Goal: Information Seeking & Learning: Learn about a topic

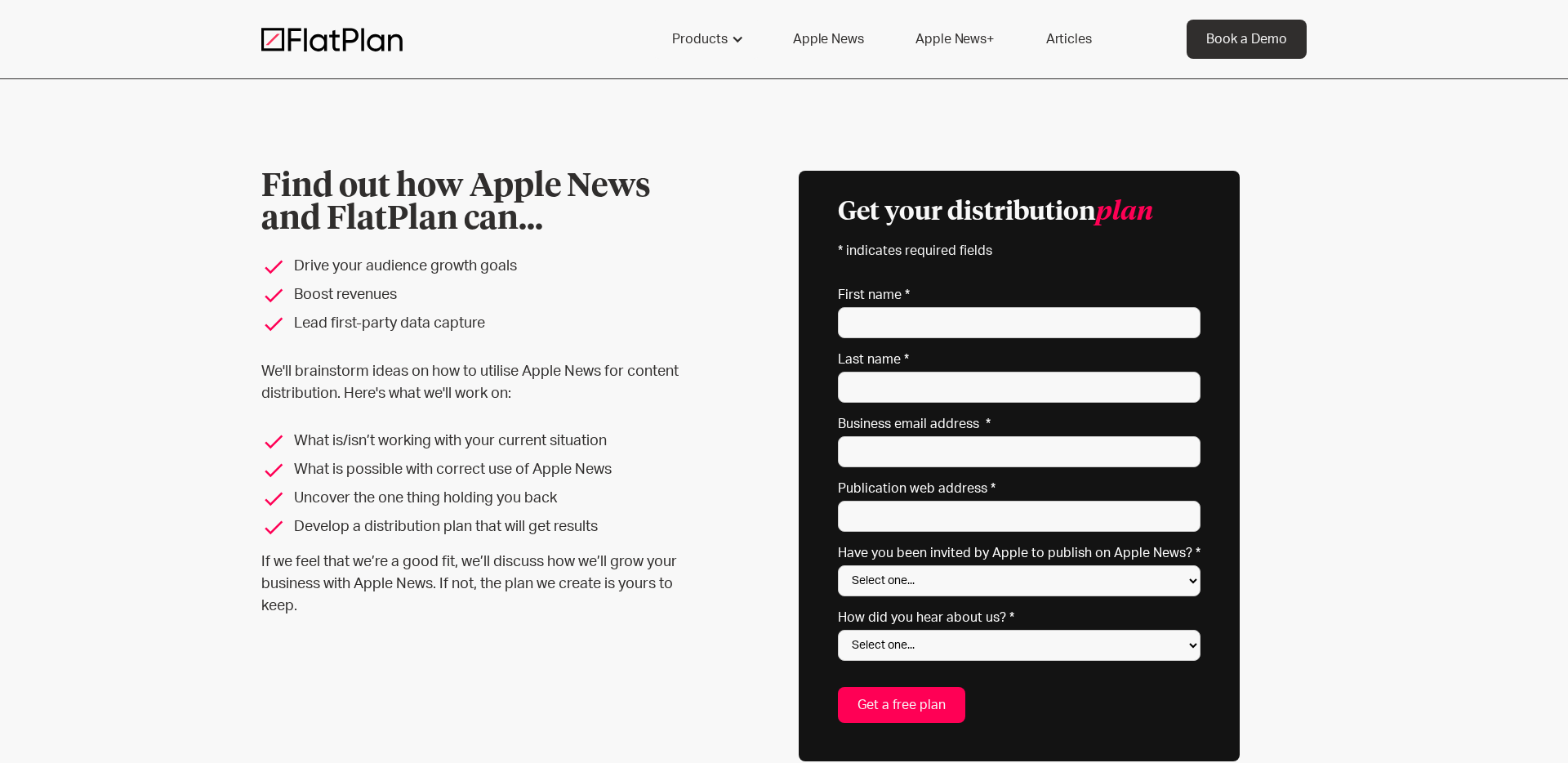
click at [937, 37] on link "Apple News+" at bounding box center [954, 39] width 117 height 39
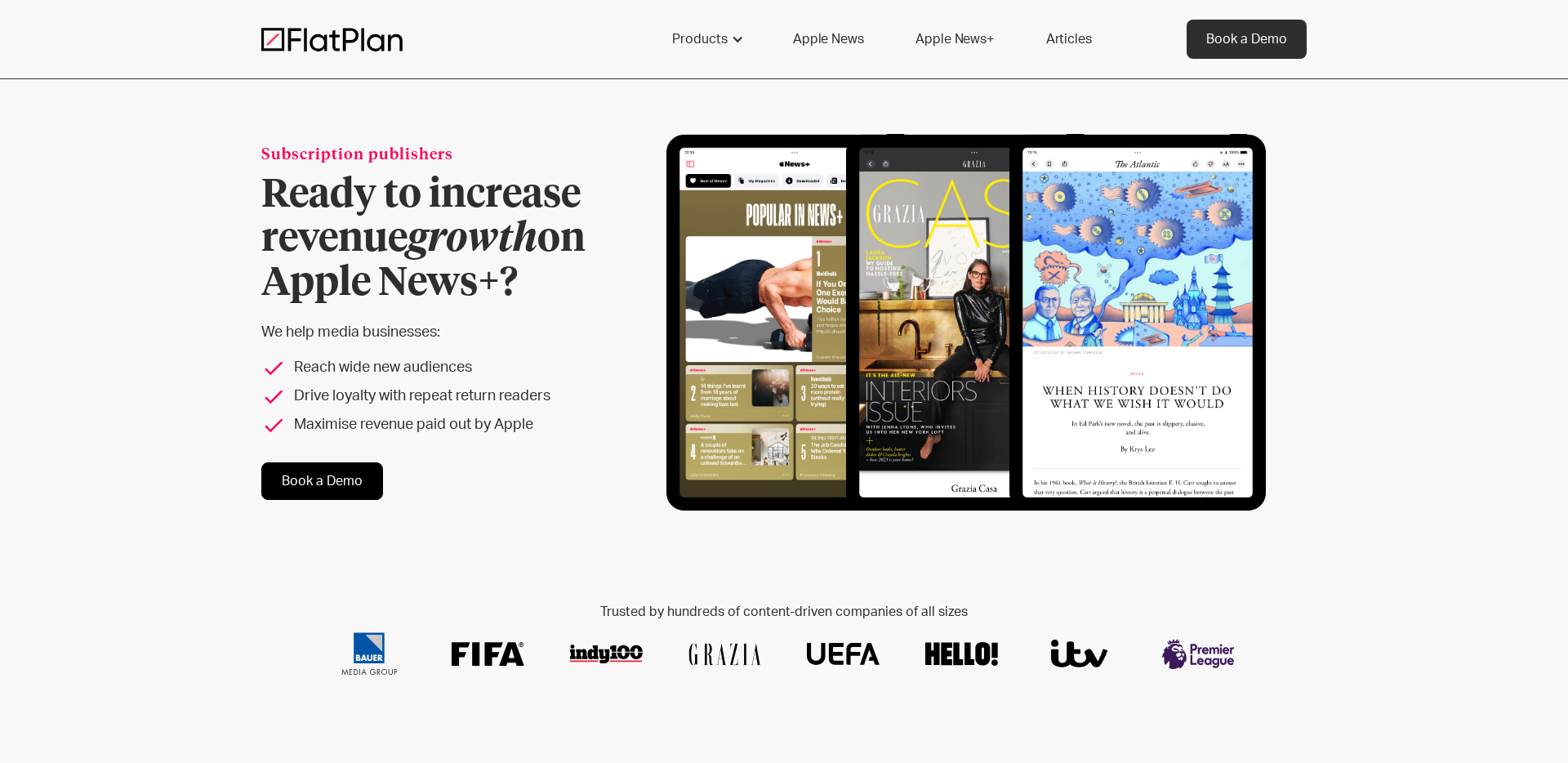
click at [821, 39] on link "Apple News" at bounding box center [828, 39] width 109 height 39
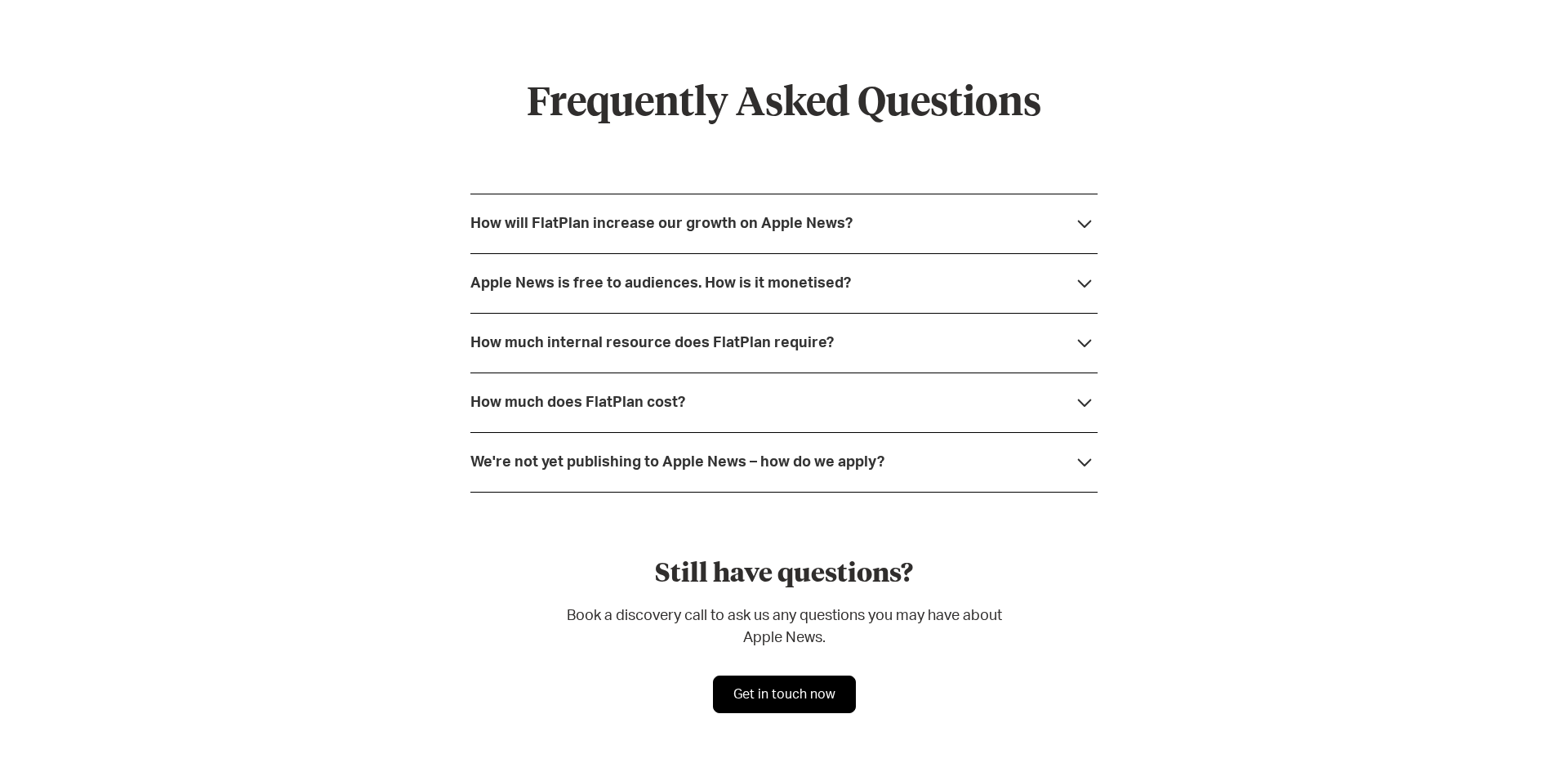
scroll to position [4337, 0]
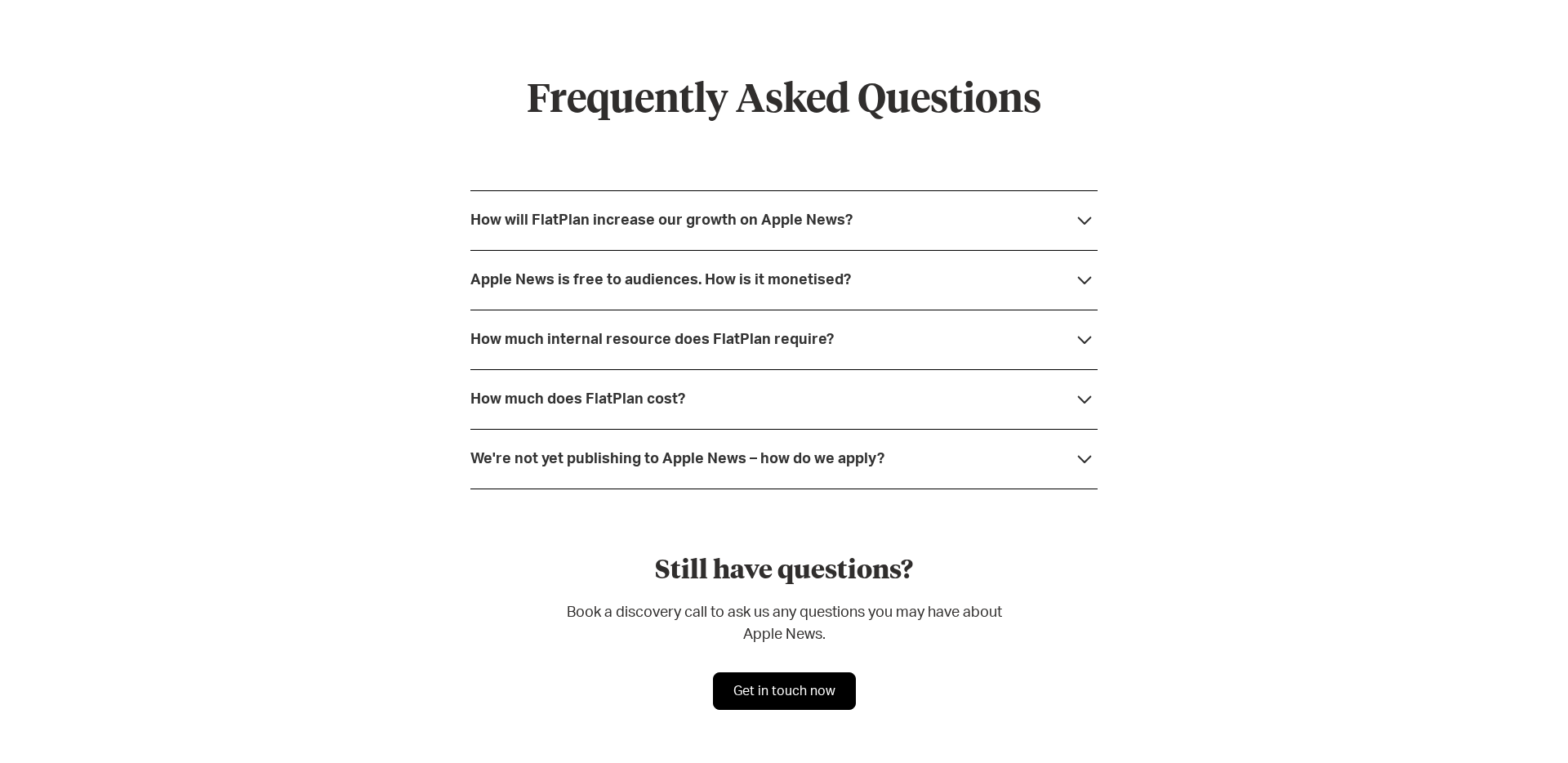
click at [1083, 224] on icon at bounding box center [1084, 221] width 26 height 26
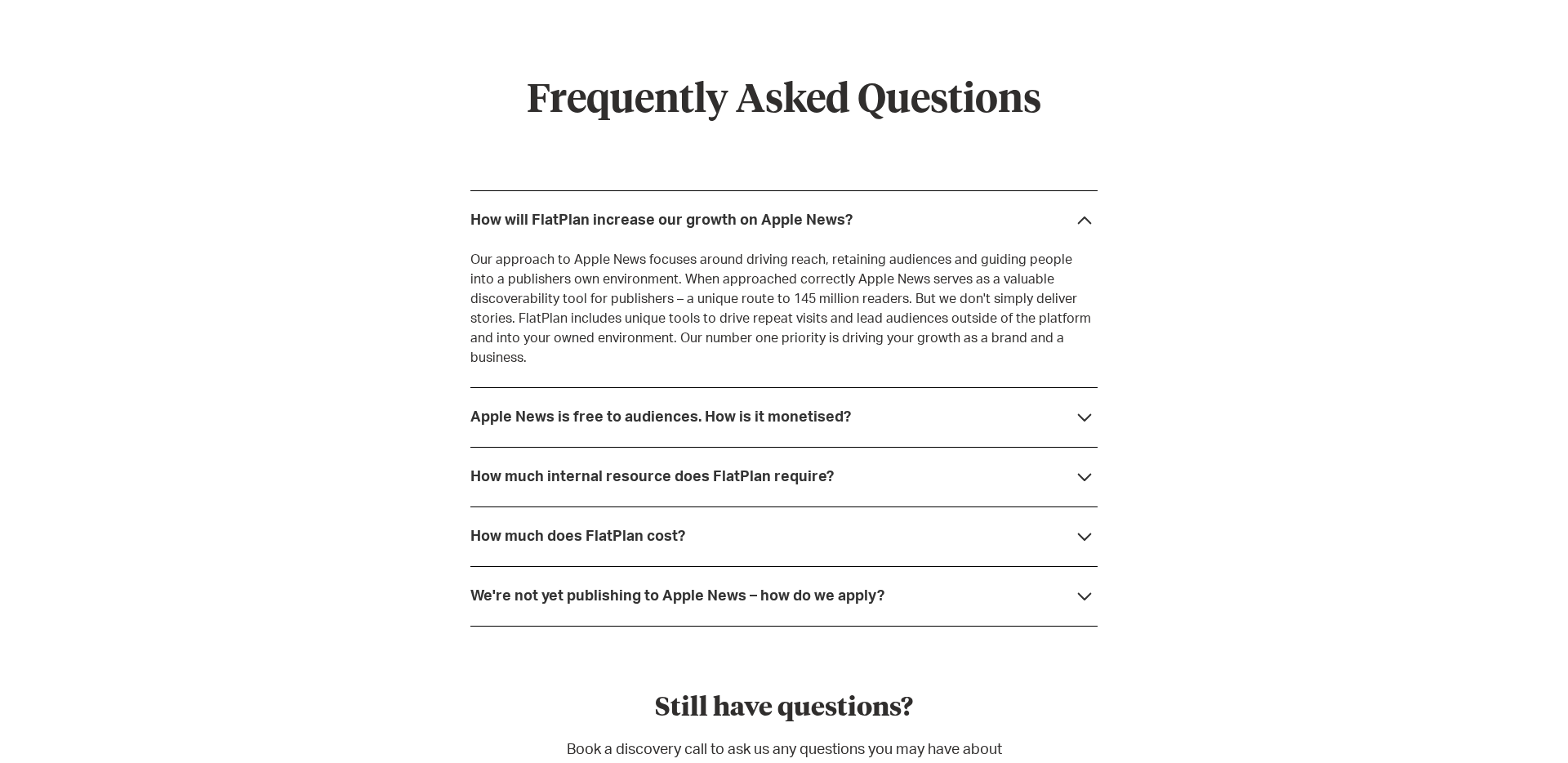
click at [1083, 404] on icon at bounding box center [1084, 417] width 26 height 26
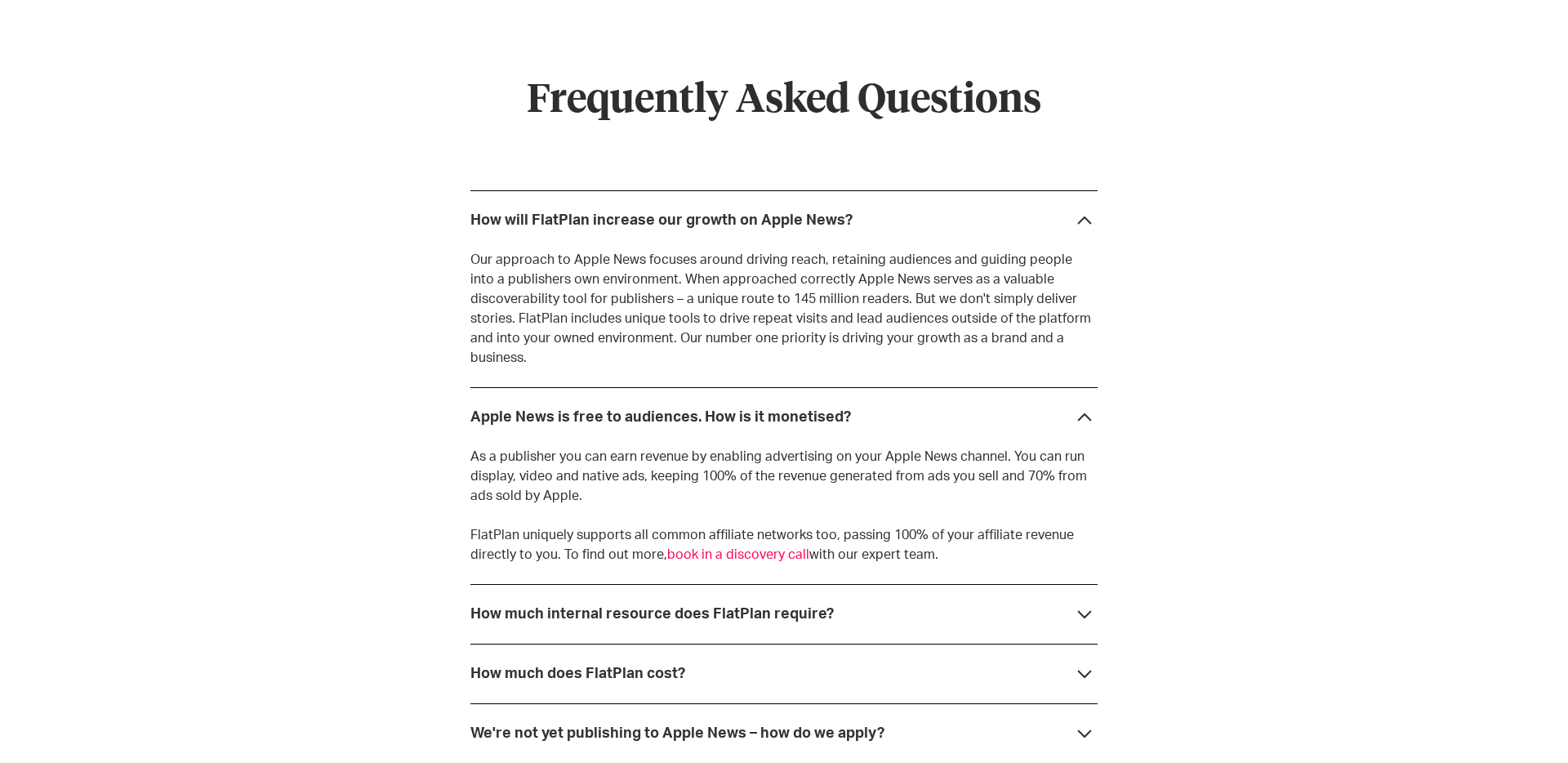
click at [1082, 611] on icon at bounding box center [1084, 615] width 14 height 8
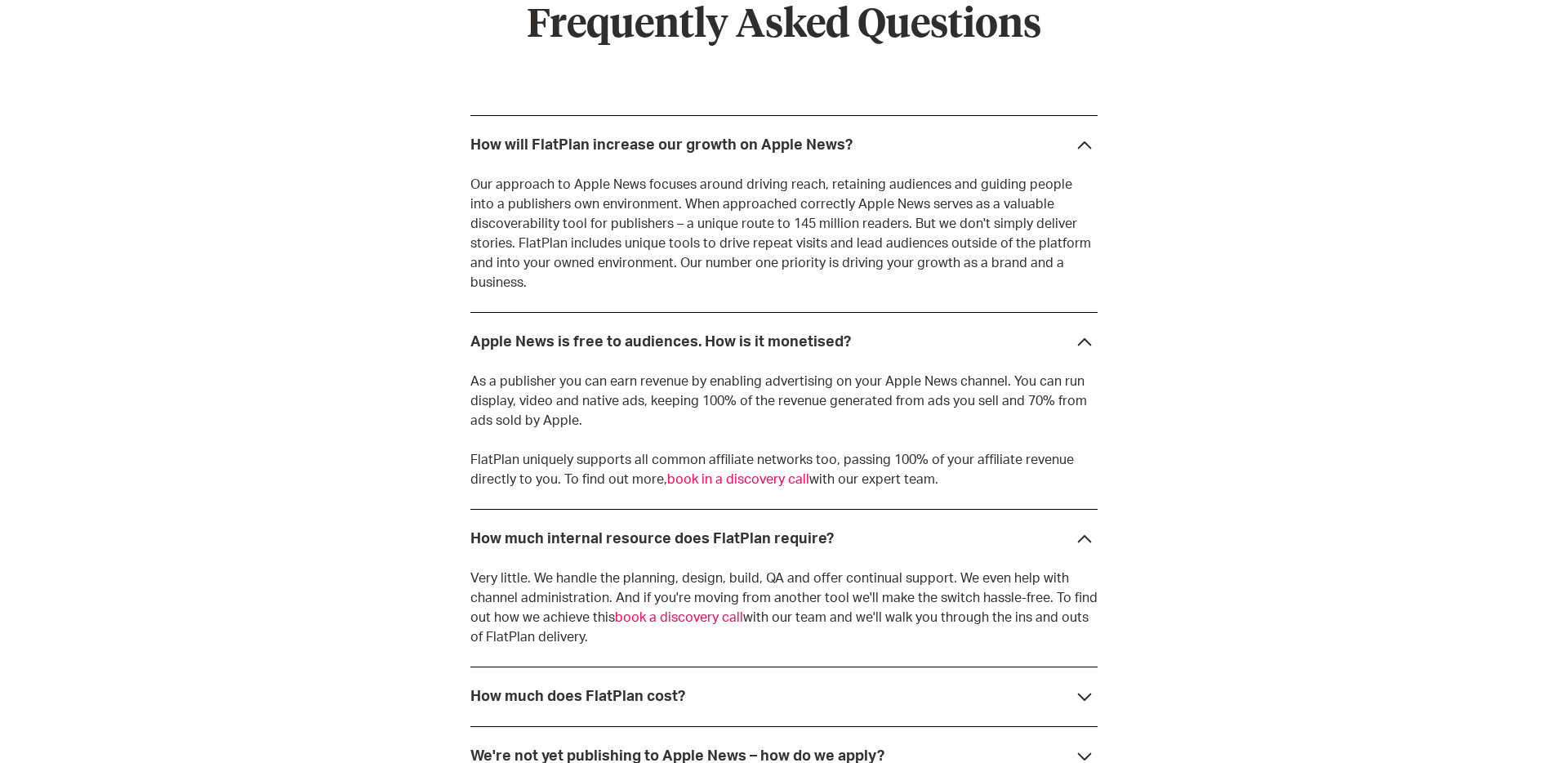
scroll to position [4586, 0]
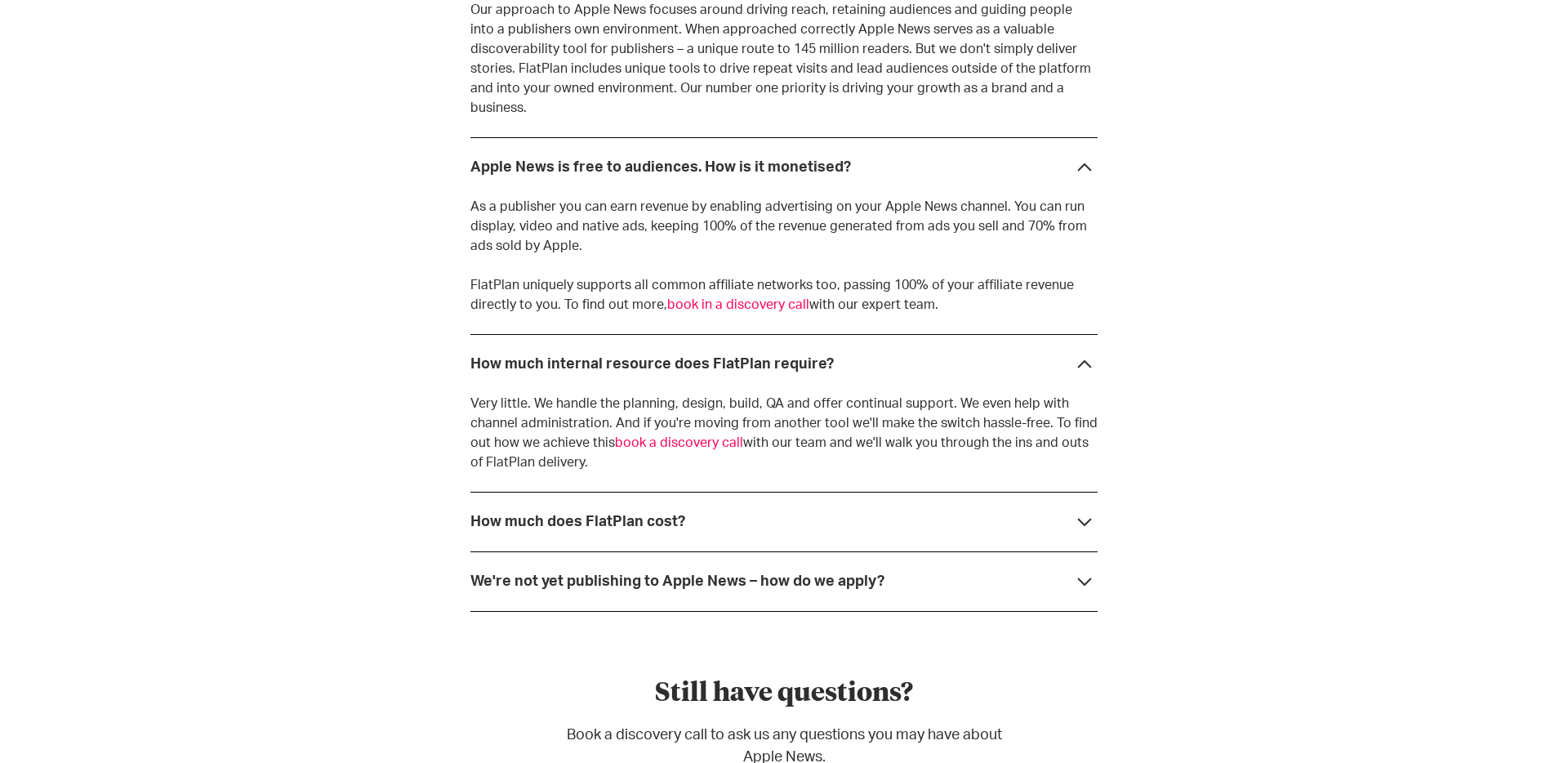
click at [1082, 509] on icon at bounding box center [1084, 522] width 26 height 26
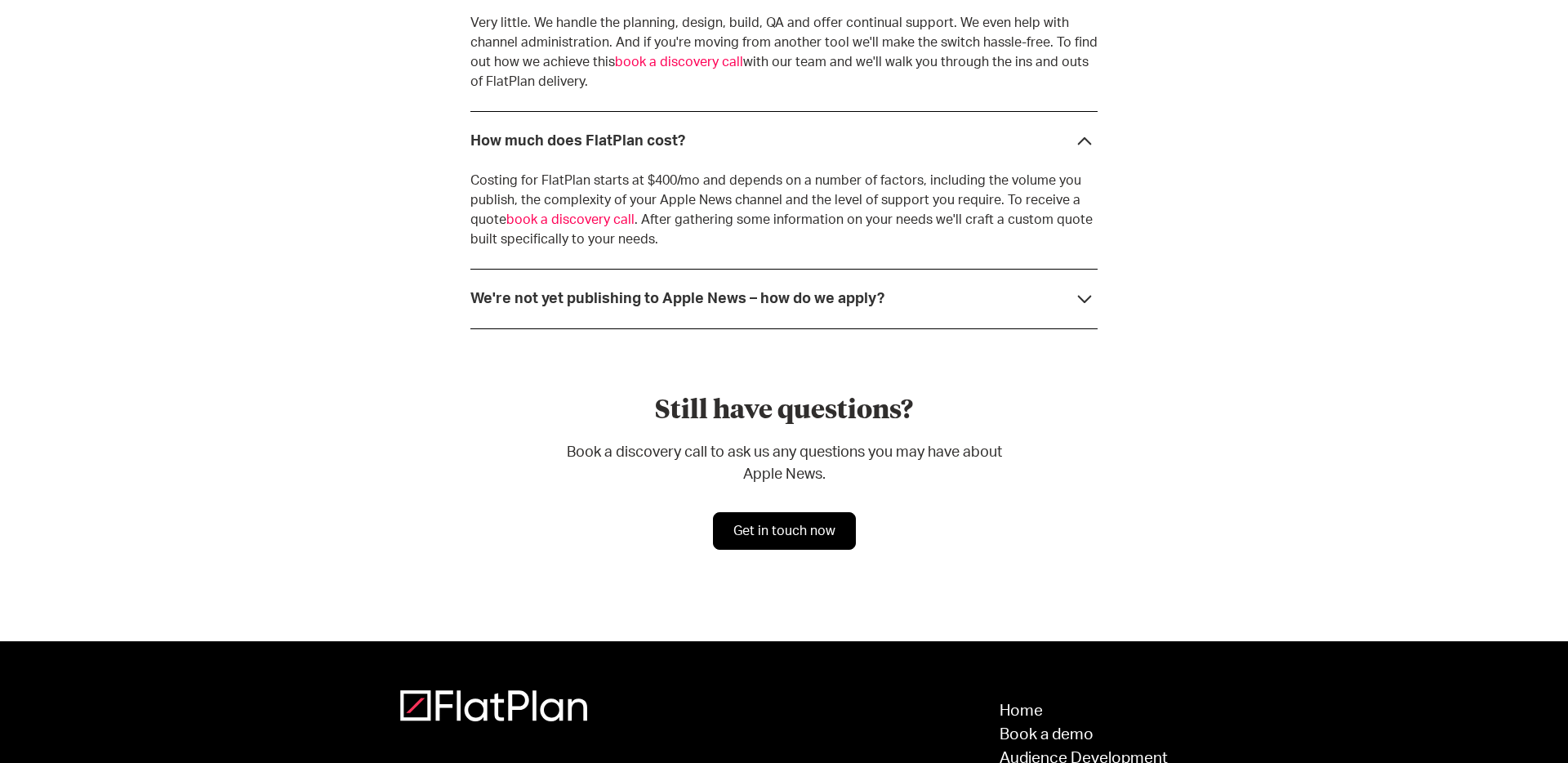
scroll to position [5118, 0]
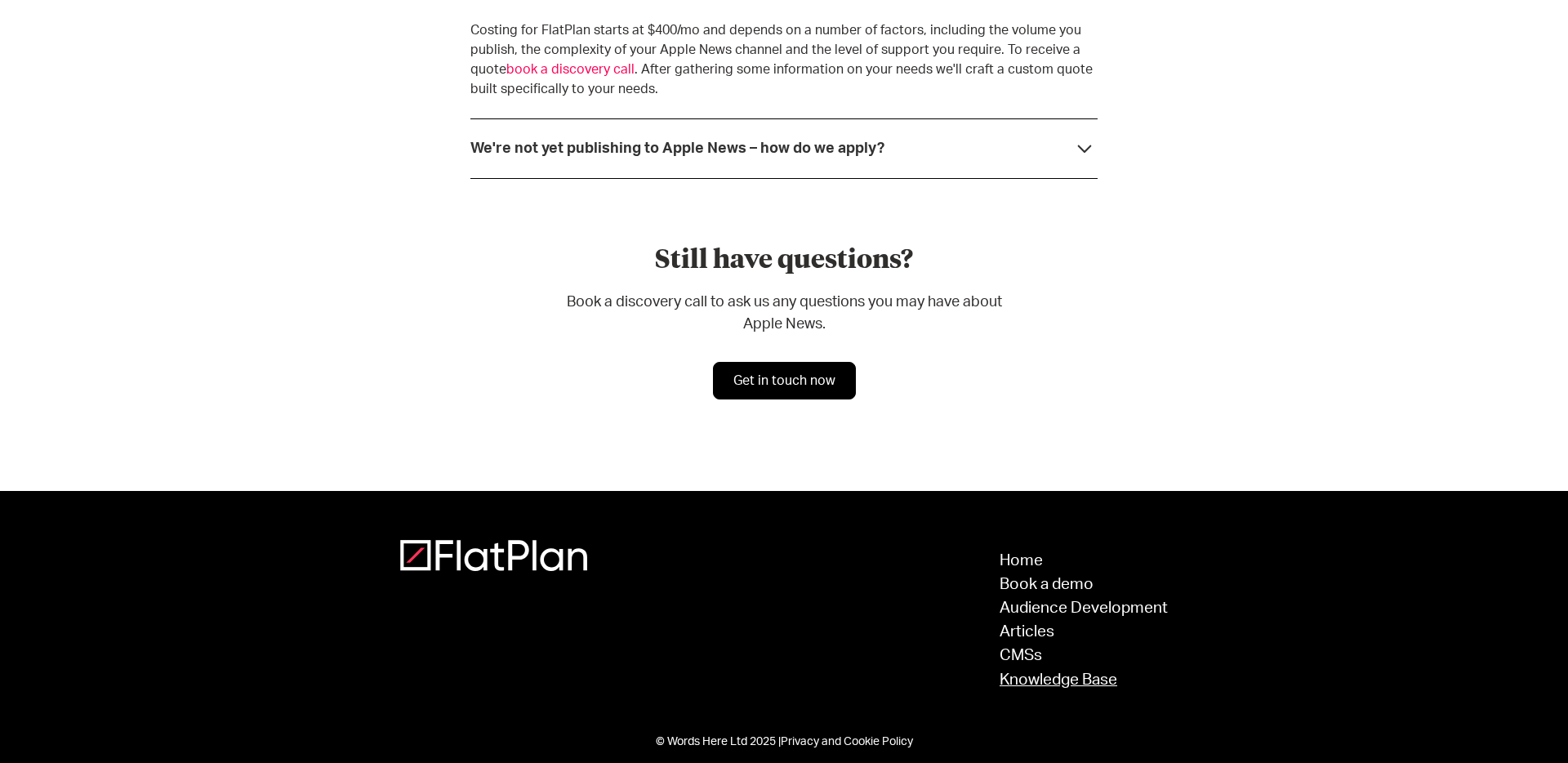
click at [1045, 672] on link "Knowledge Base" at bounding box center [1084, 680] width 169 height 16
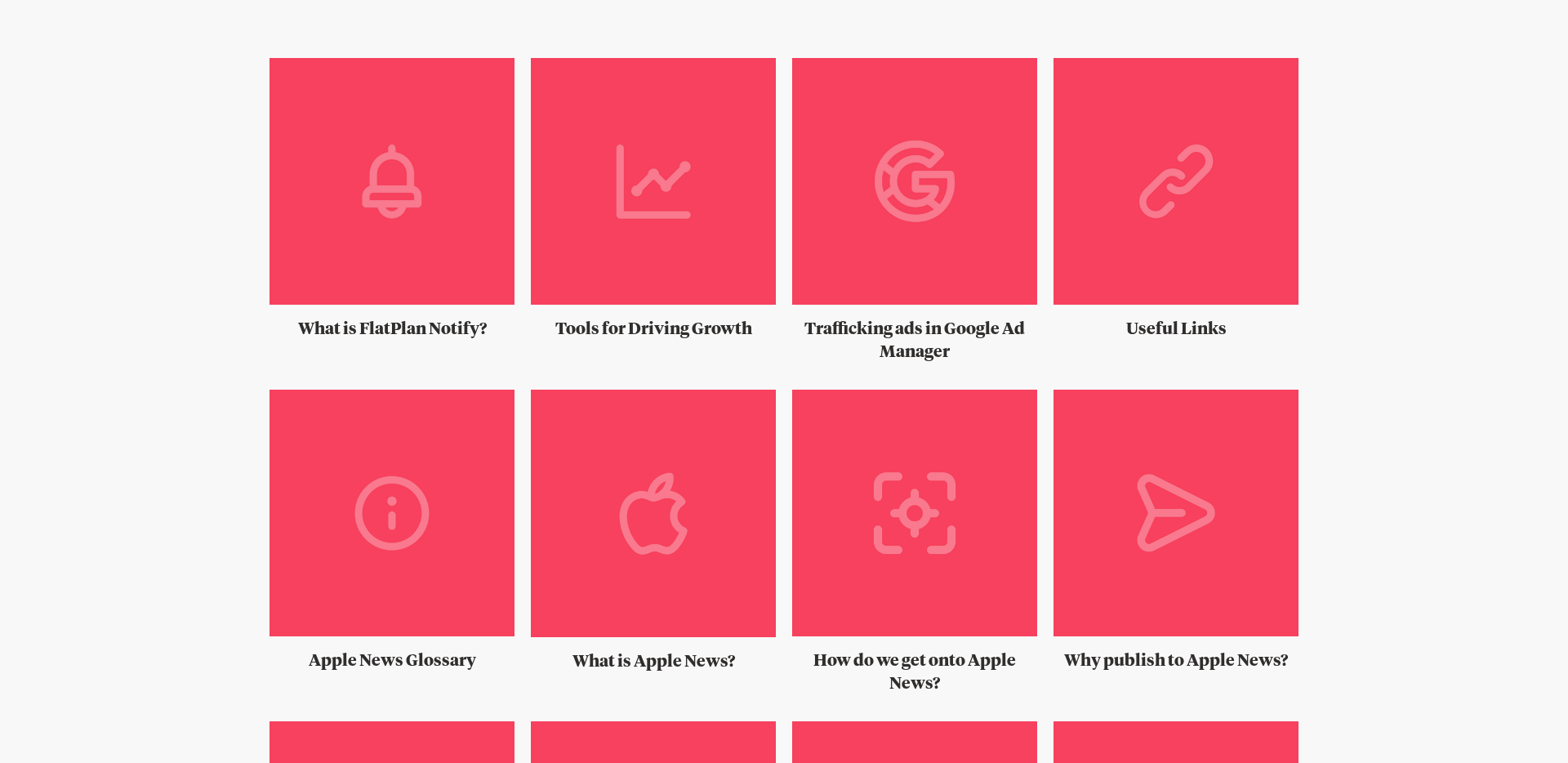
scroll to position [269, 0]
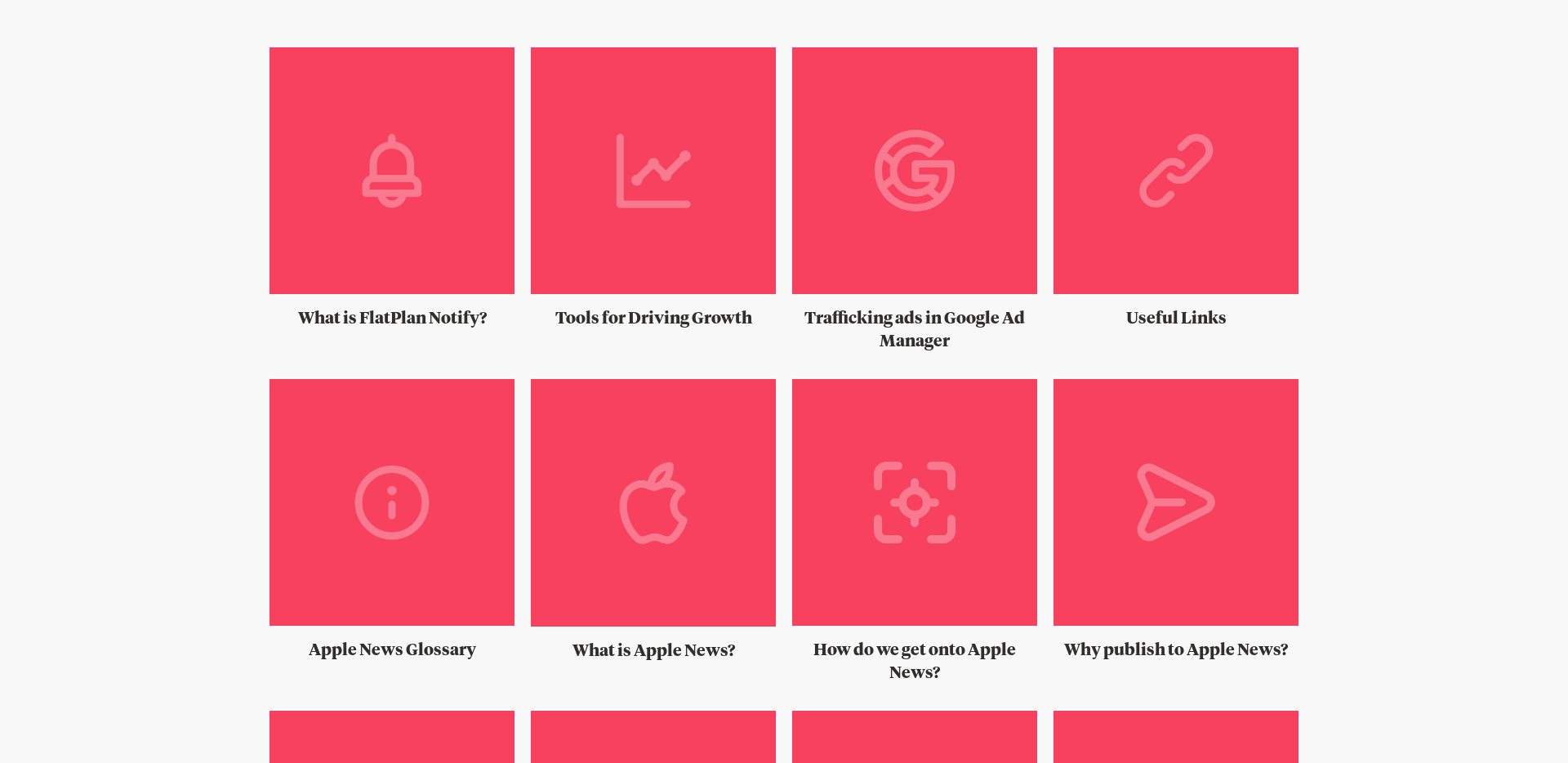
click at [632, 253] on img at bounding box center [653, 177] width 245 height 260
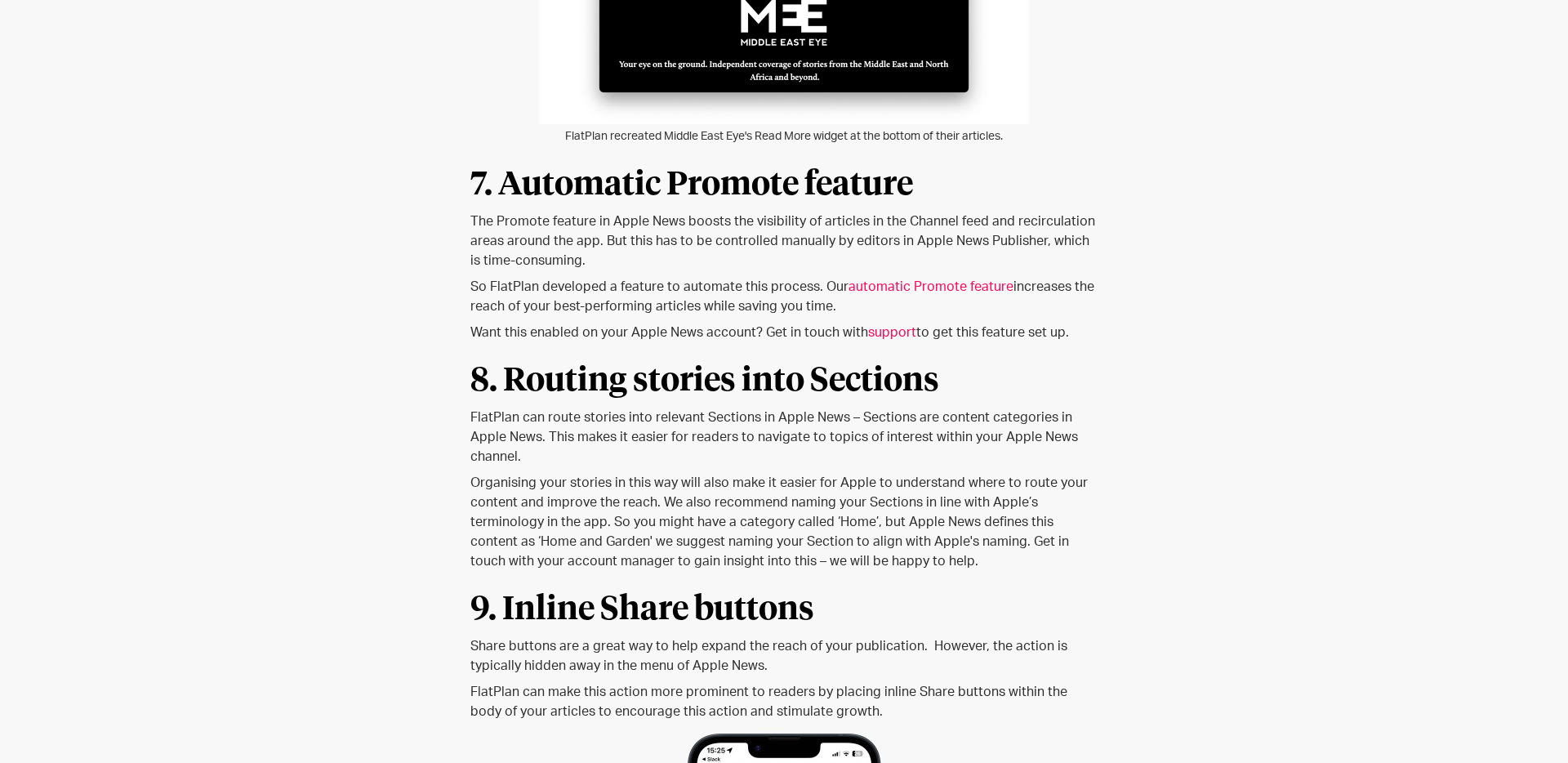
scroll to position [7288, 0]
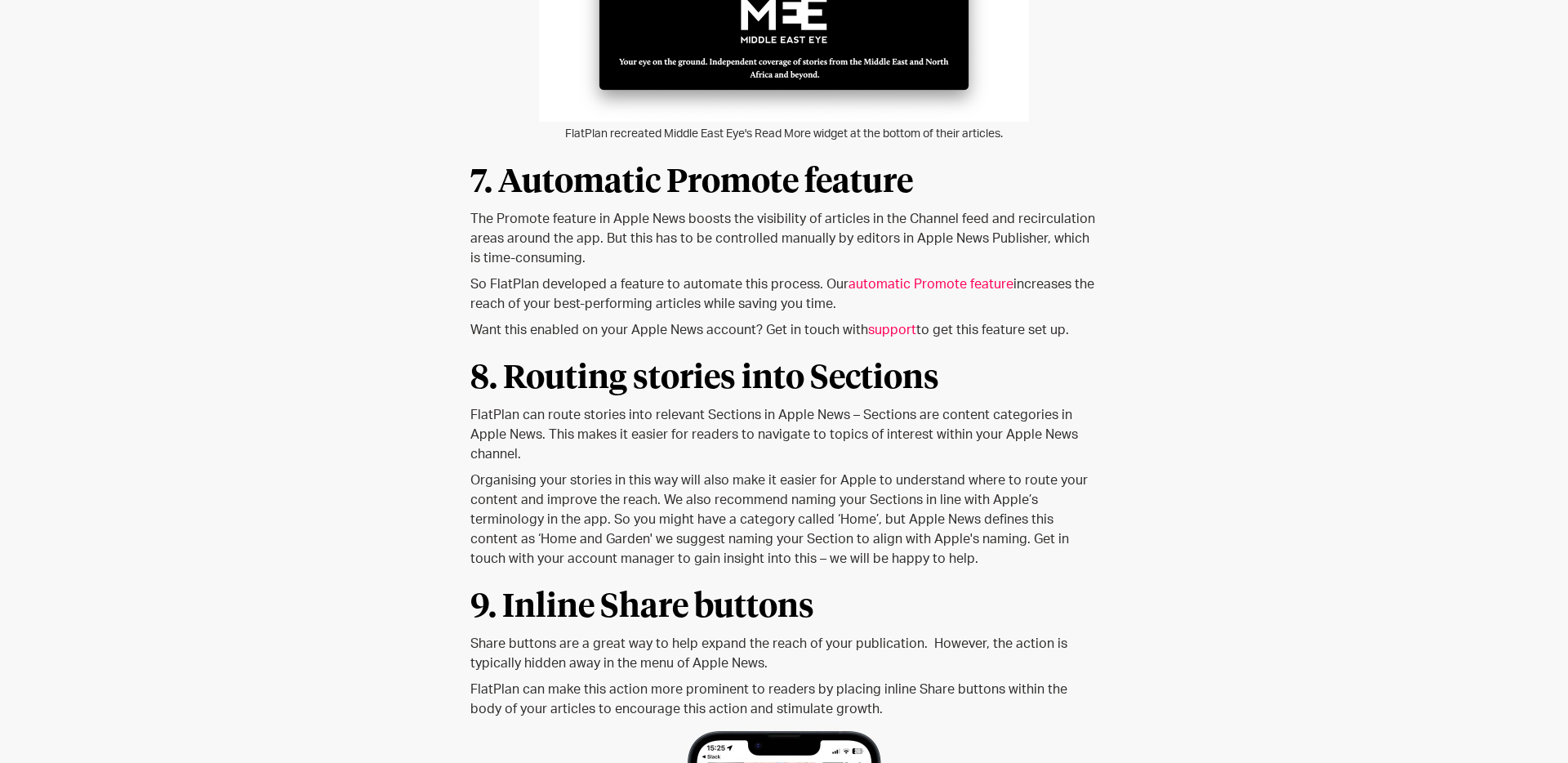
click at [894, 278] on link "automatic Promote feature" at bounding box center [931, 284] width 165 height 13
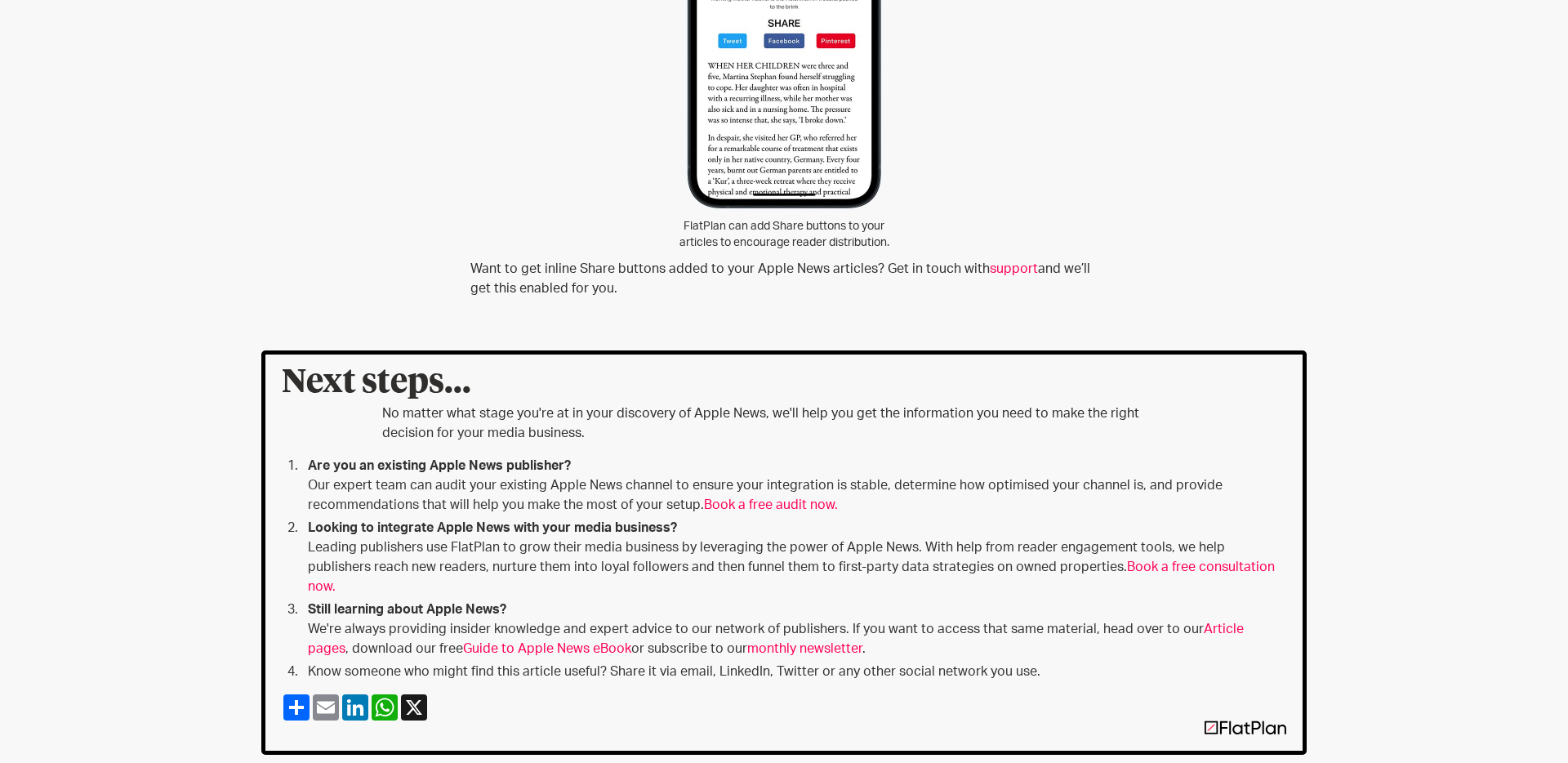
scroll to position [8244, 0]
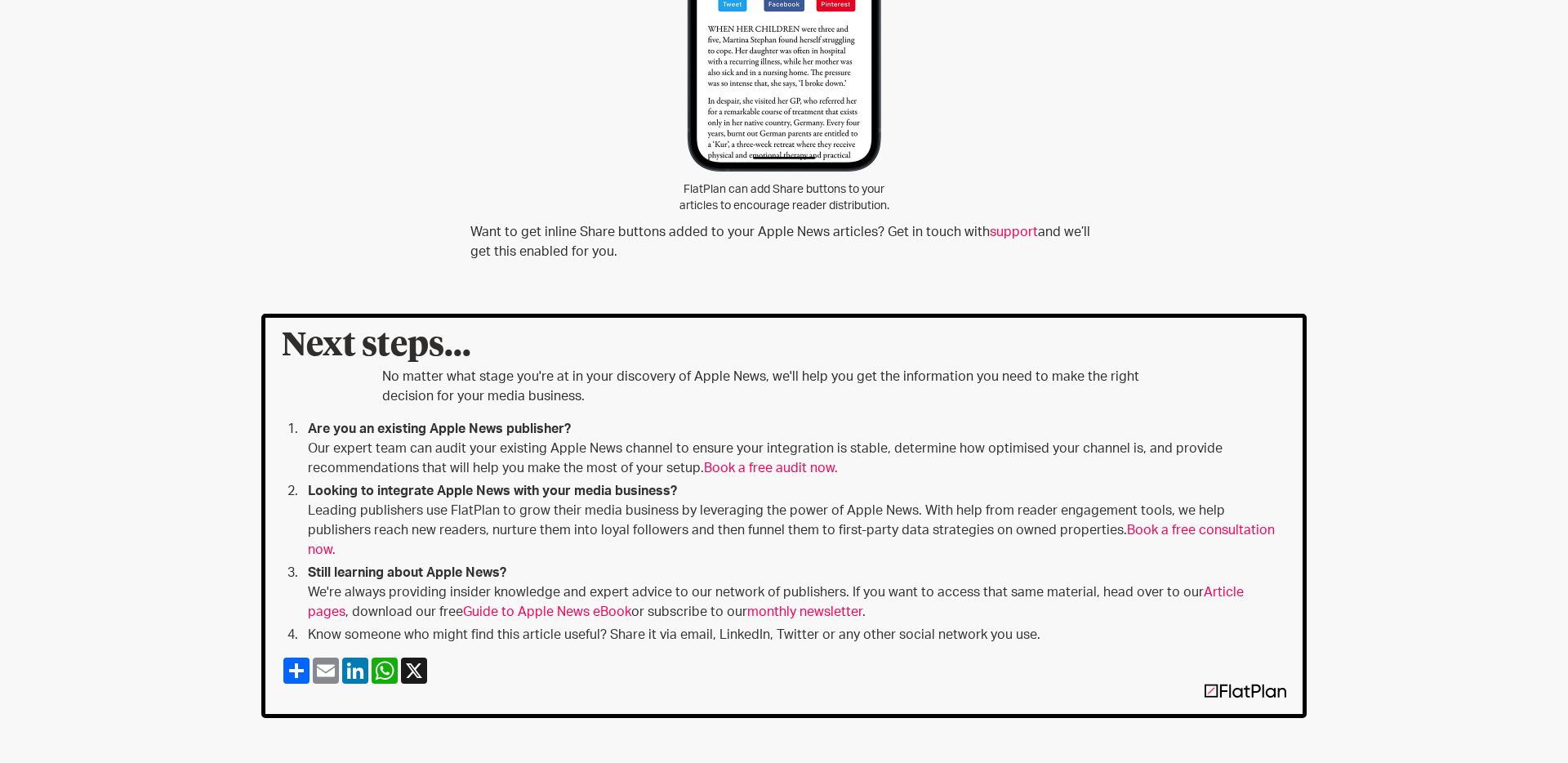
click at [493, 605] on link "Guide to Apple News eBook" at bounding box center [547, 612] width 169 height 13
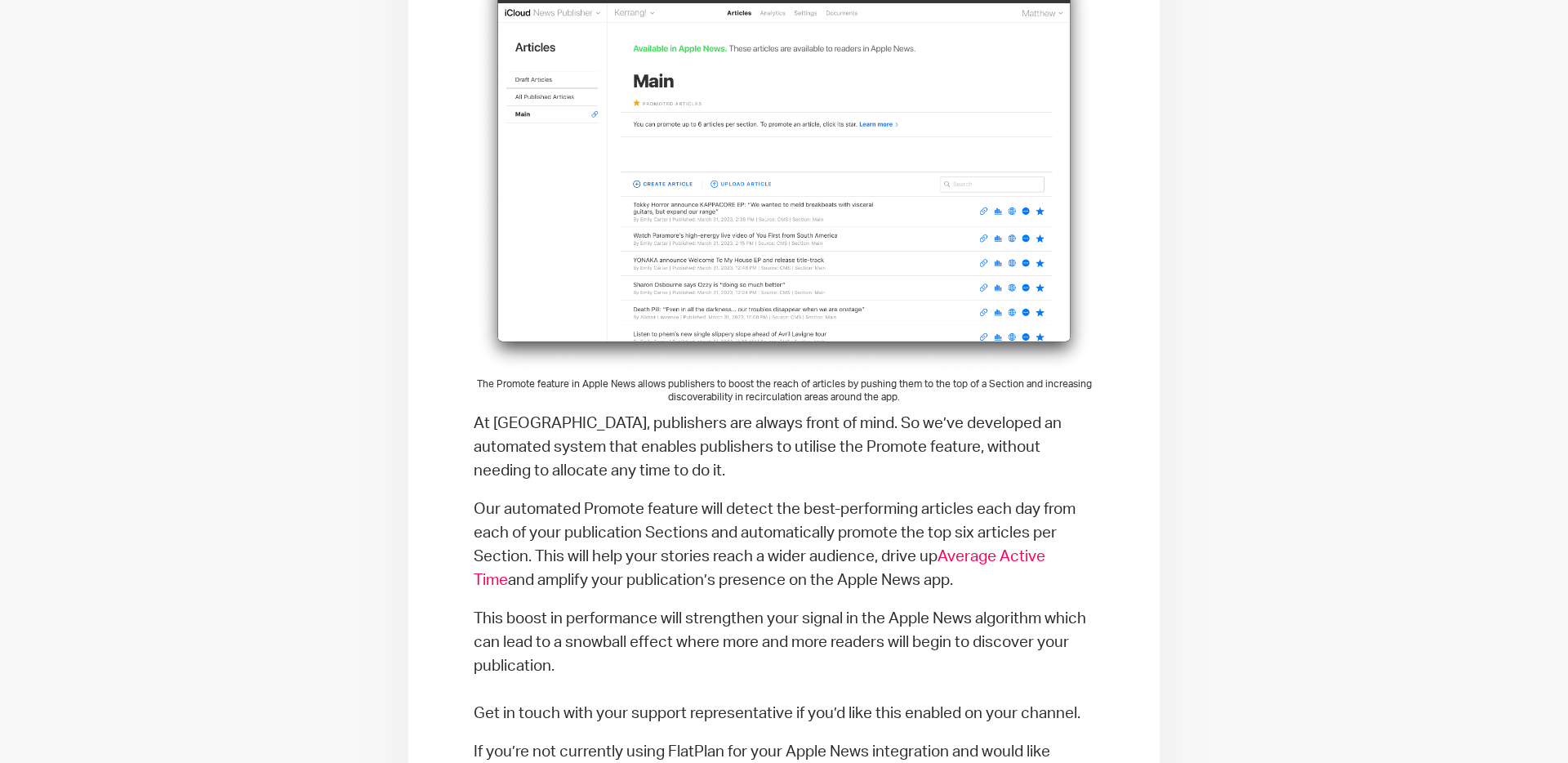
scroll to position [970, 0]
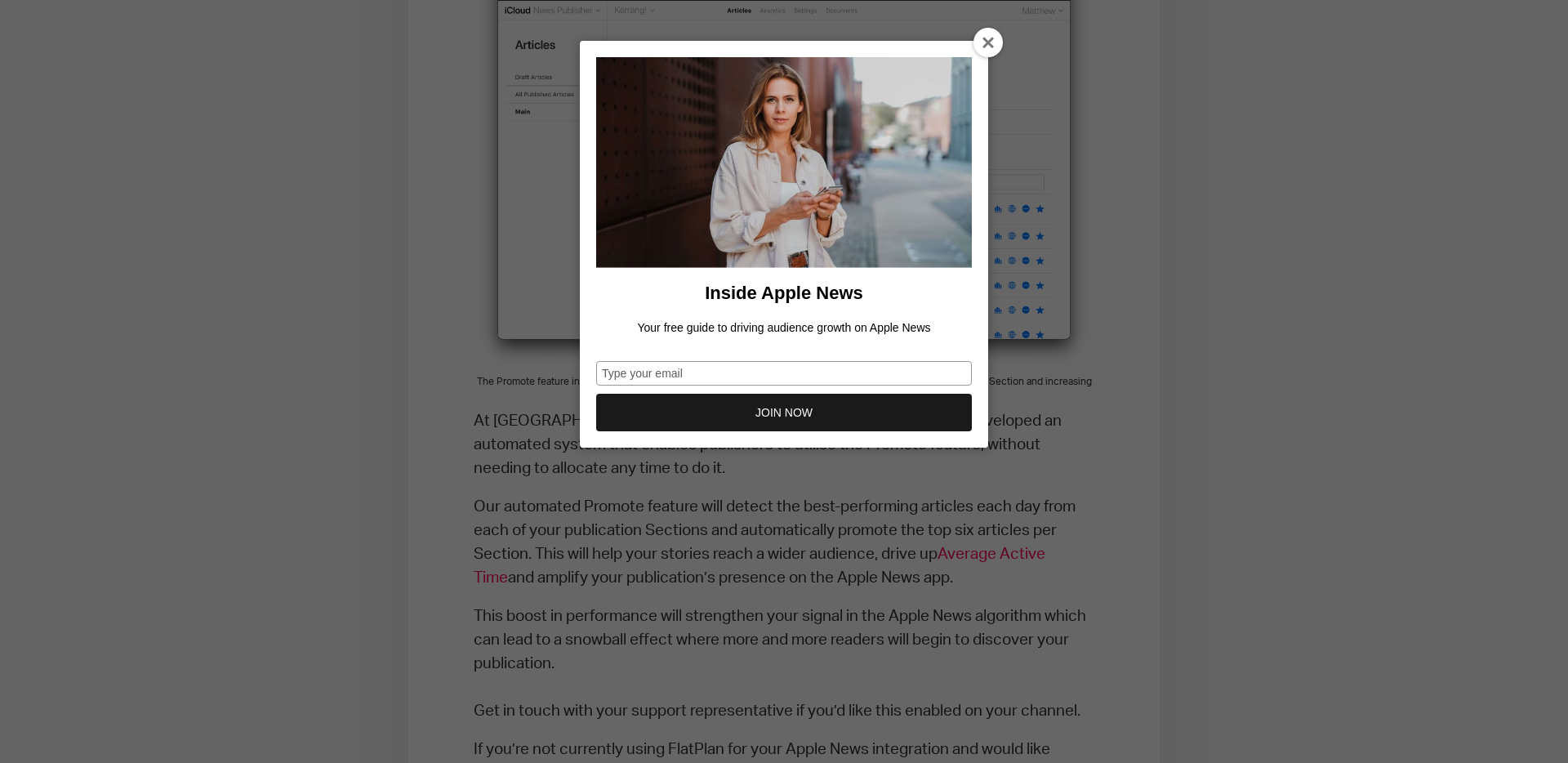
click at [993, 45] on icon at bounding box center [989, 43] width 13 height 13
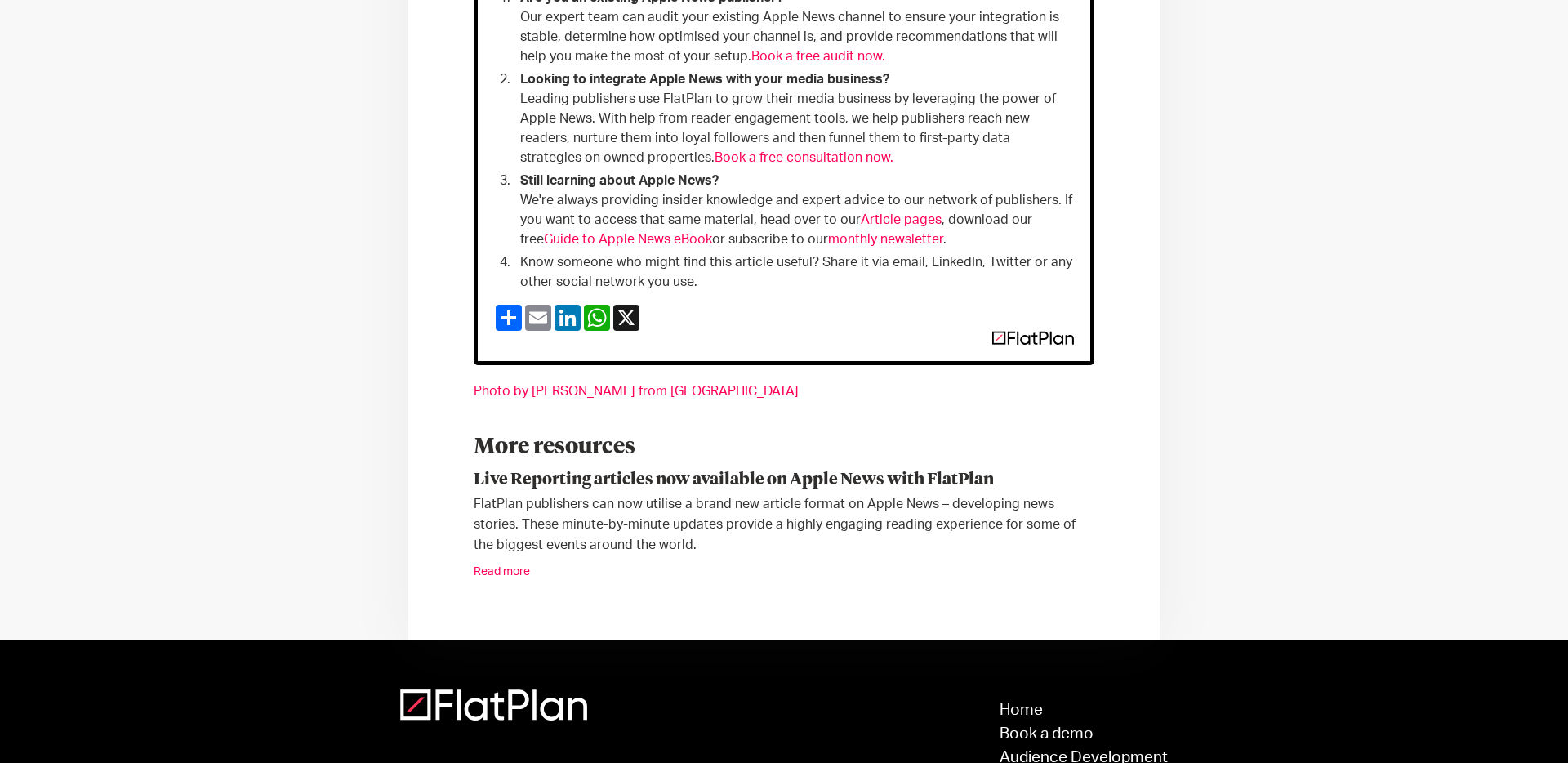
scroll to position [1999, 0]
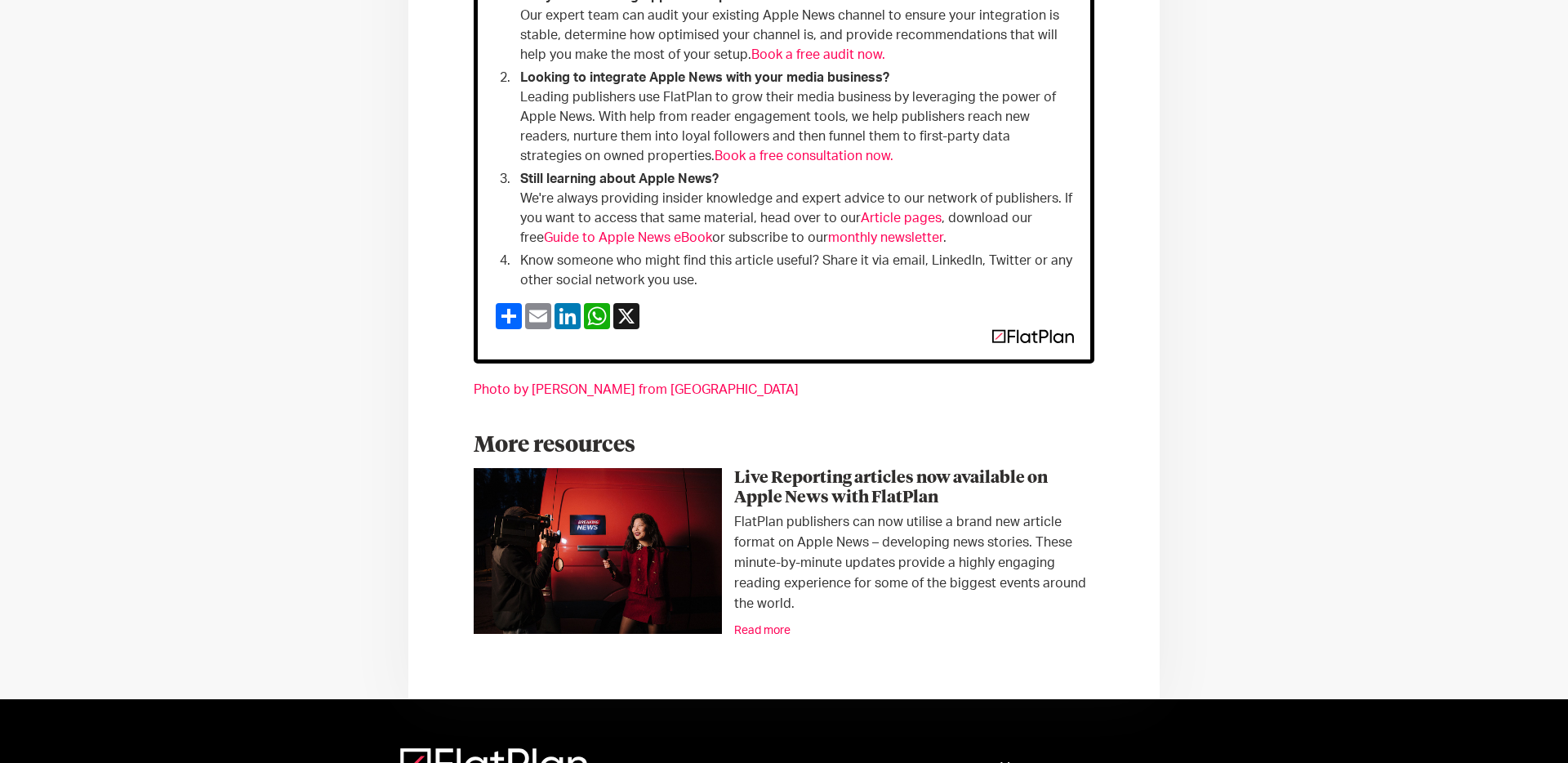
click at [765, 625] on link "Read more" at bounding box center [762, 631] width 56 height 12
click at [765, 625] on link "Read more" at bounding box center [762, 631] width 56 height 12
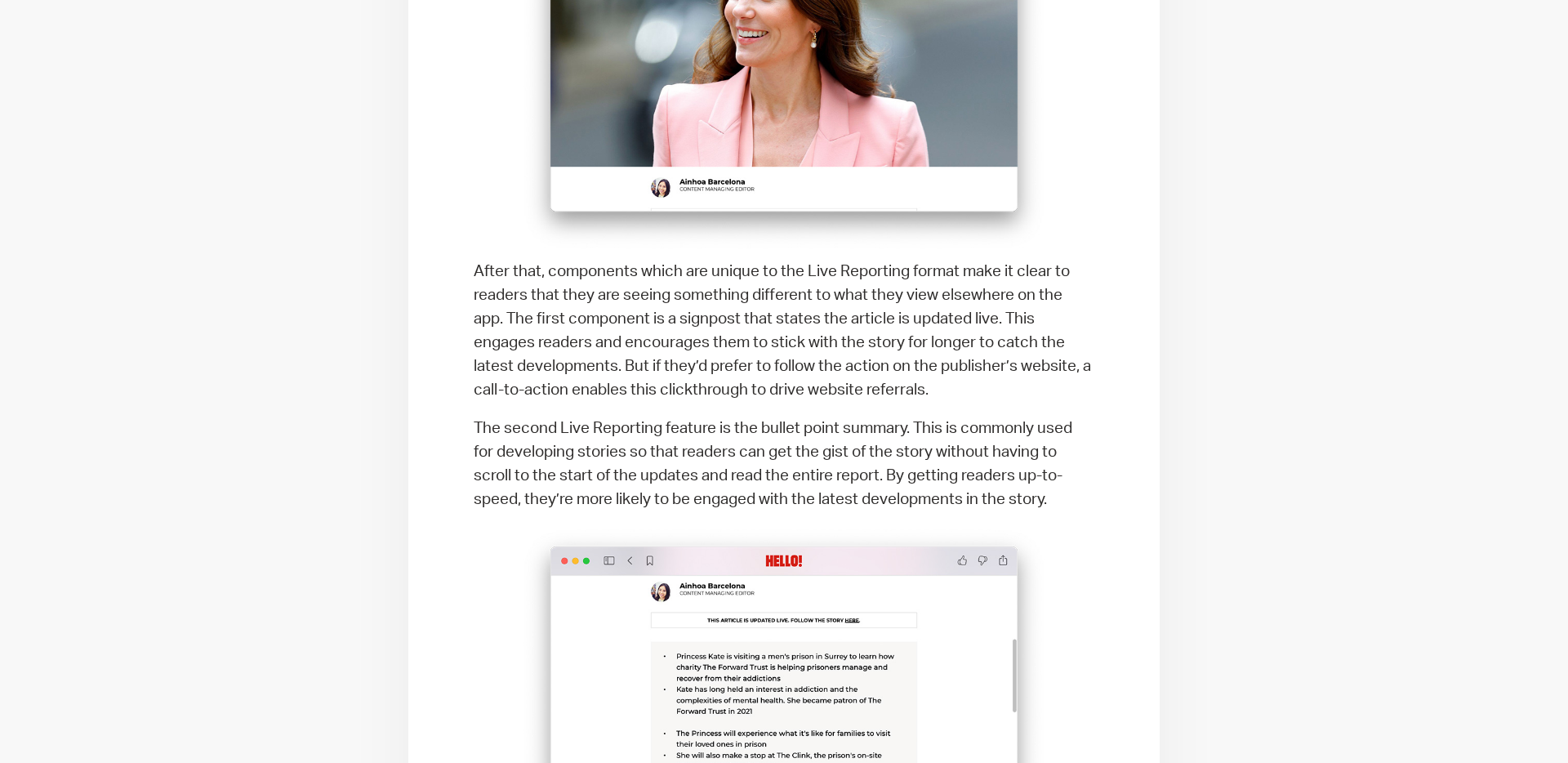
scroll to position [1419, 0]
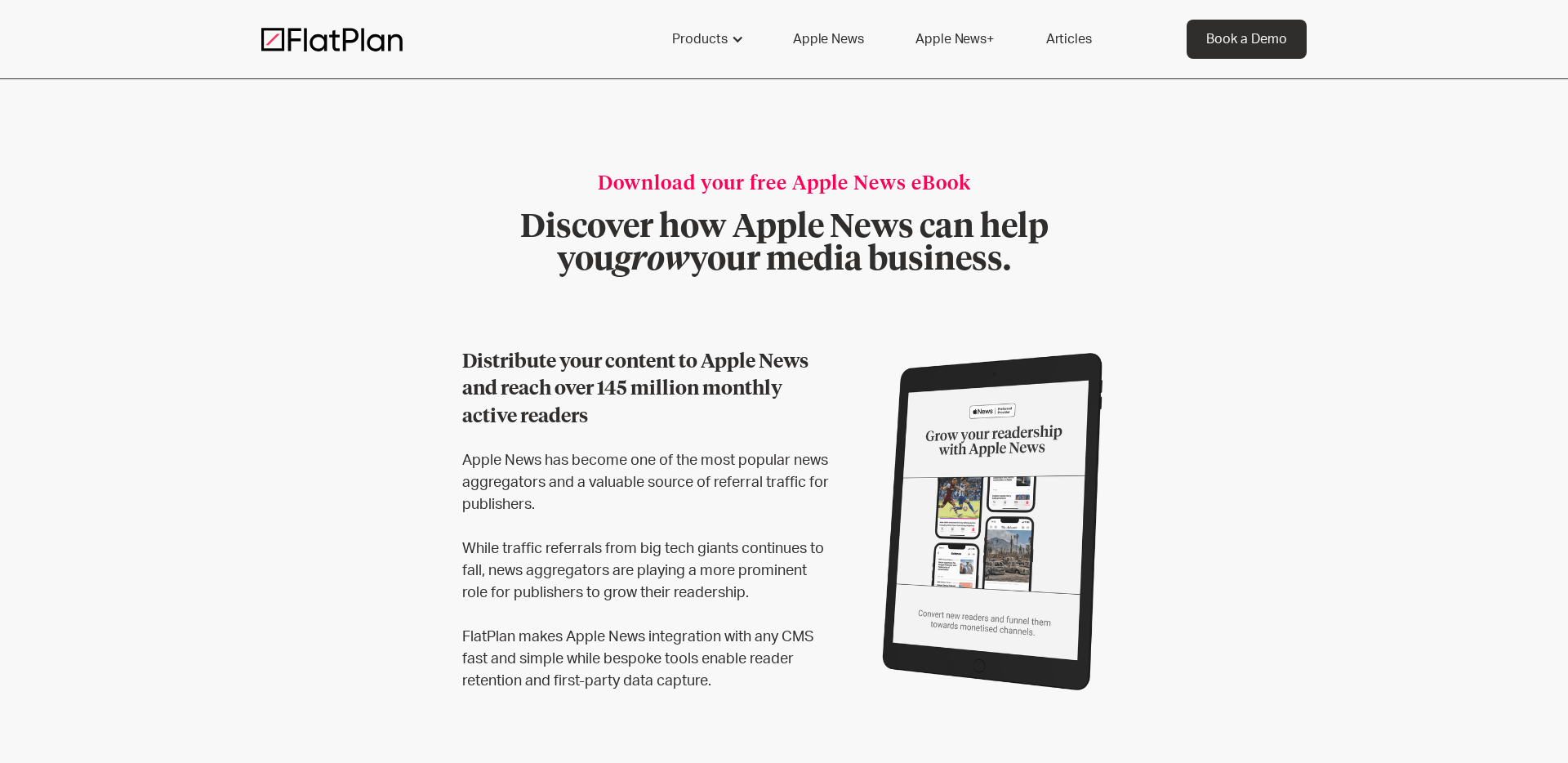
click at [1076, 45] on link "Articles" at bounding box center [1069, 39] width 85 height 39
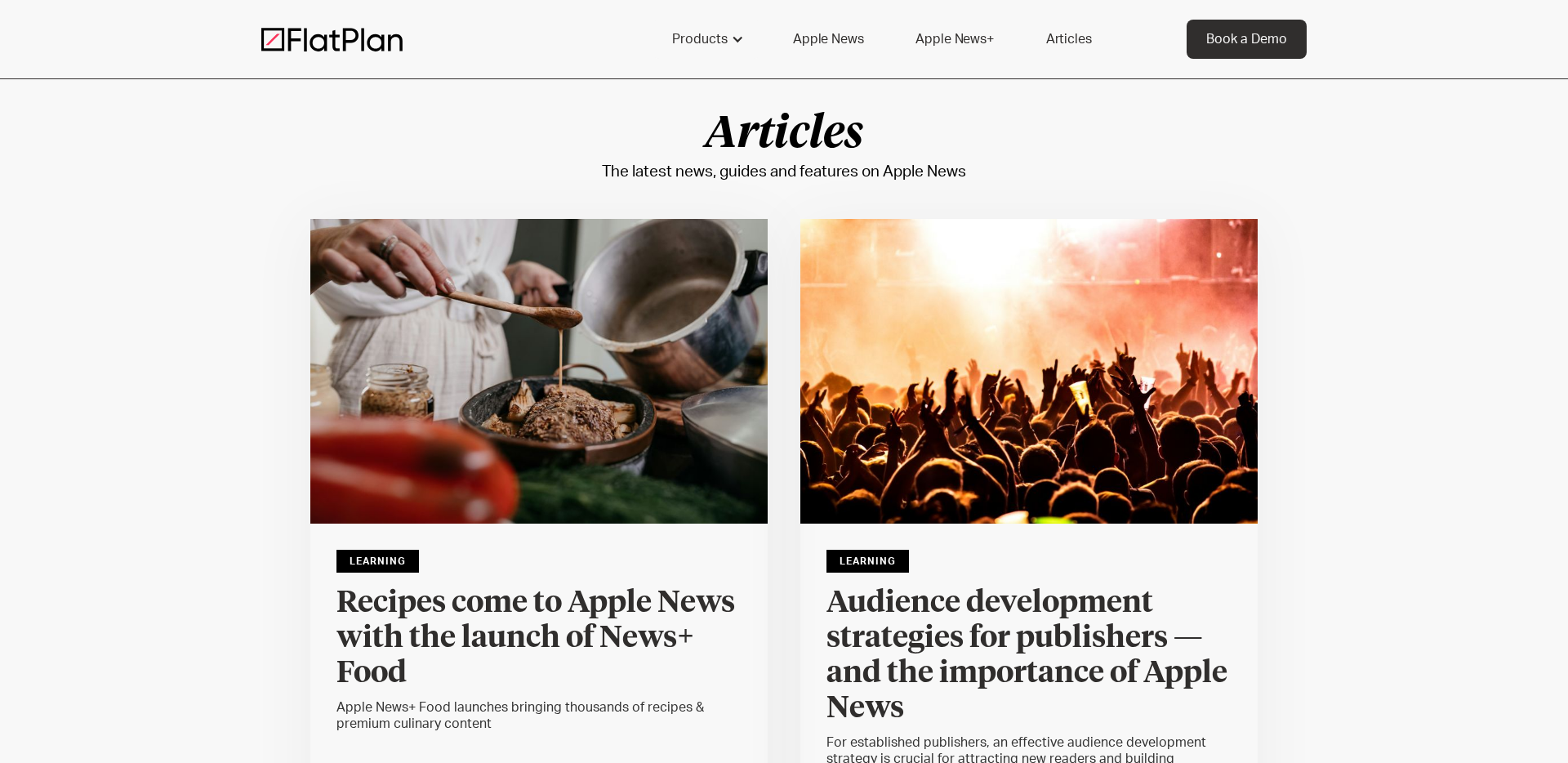
click at [554, 618] on h4 "Recipes come to Apple News with the launch of News+ Food" at bounding box center [539, 637] width 405 height 105
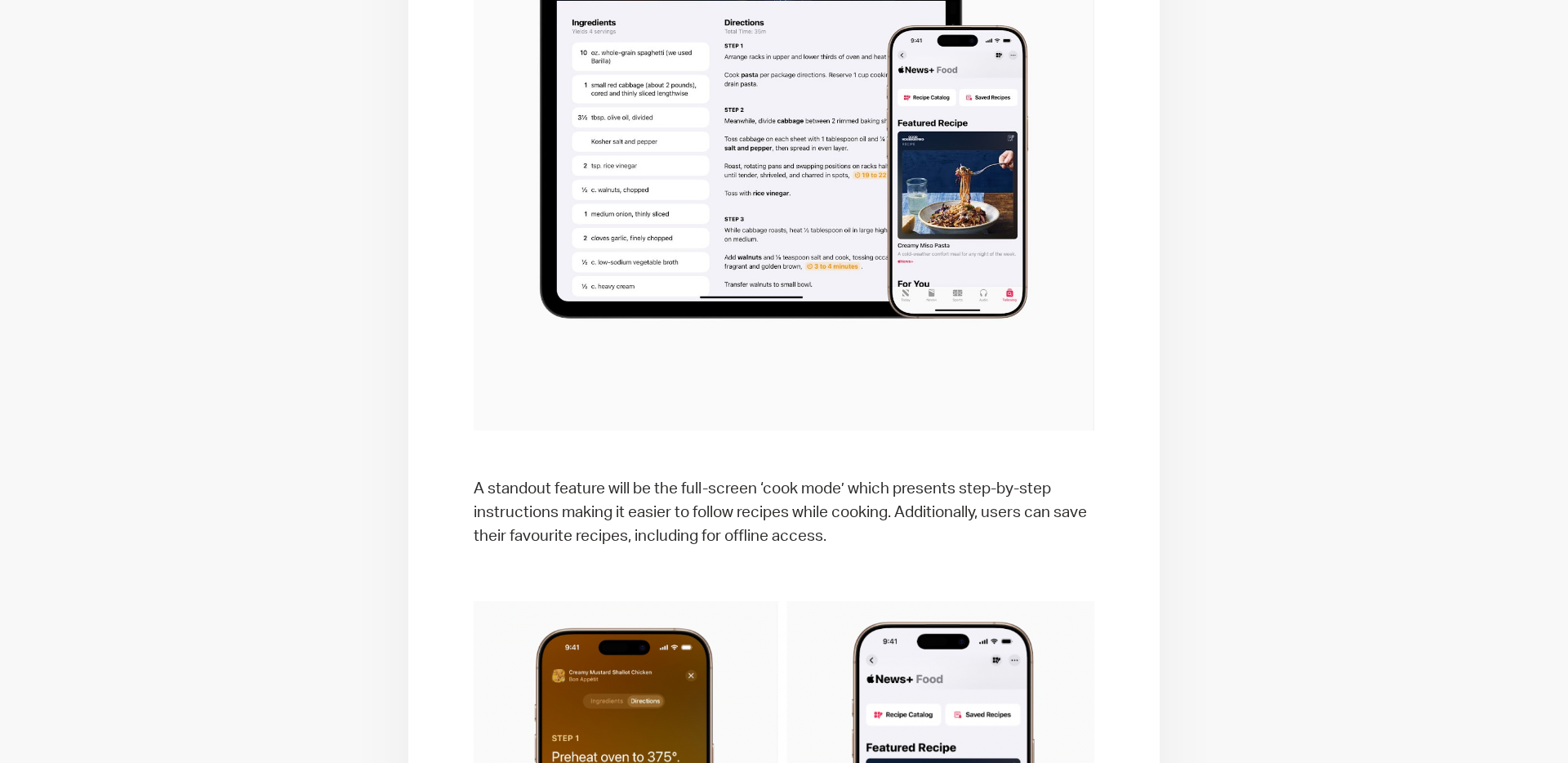
scroll to position [1628, 0]
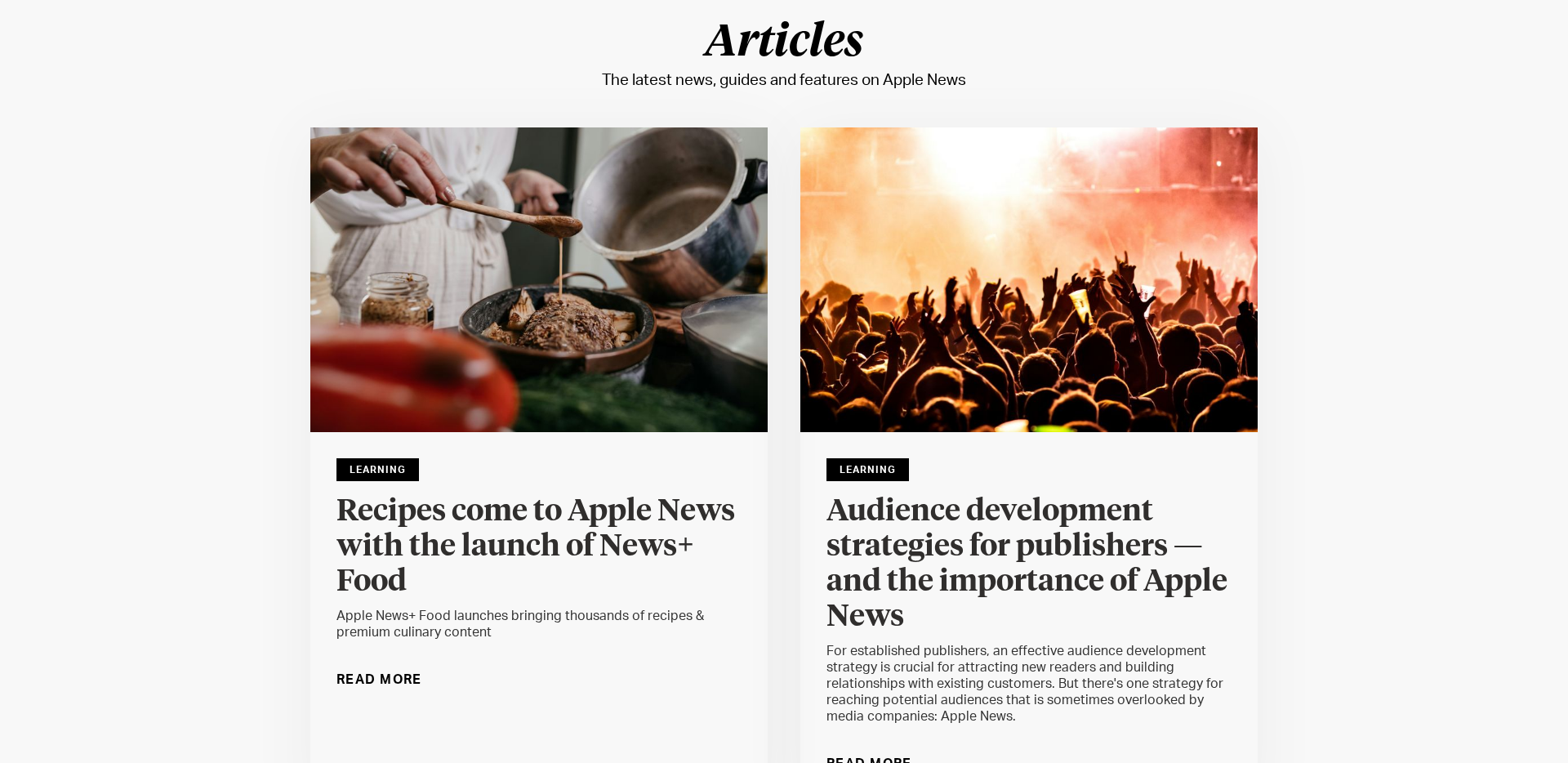
scroll to position [96, 0]
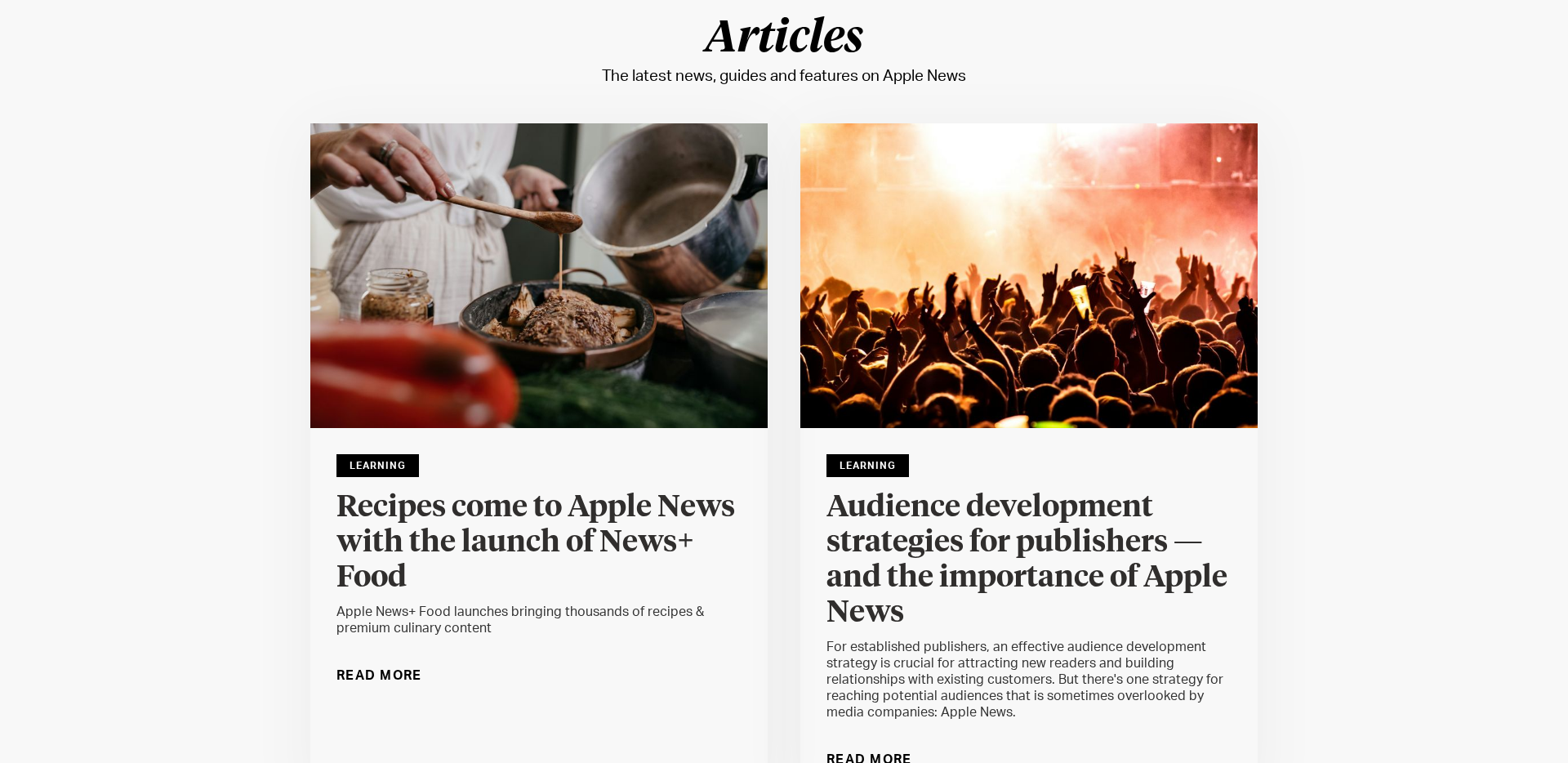
click at [977, 542] on h4 "Audience development strategies for publishers — and the importance of Apple Ne…" at bounding box center [1029, 560] width 405 height 141
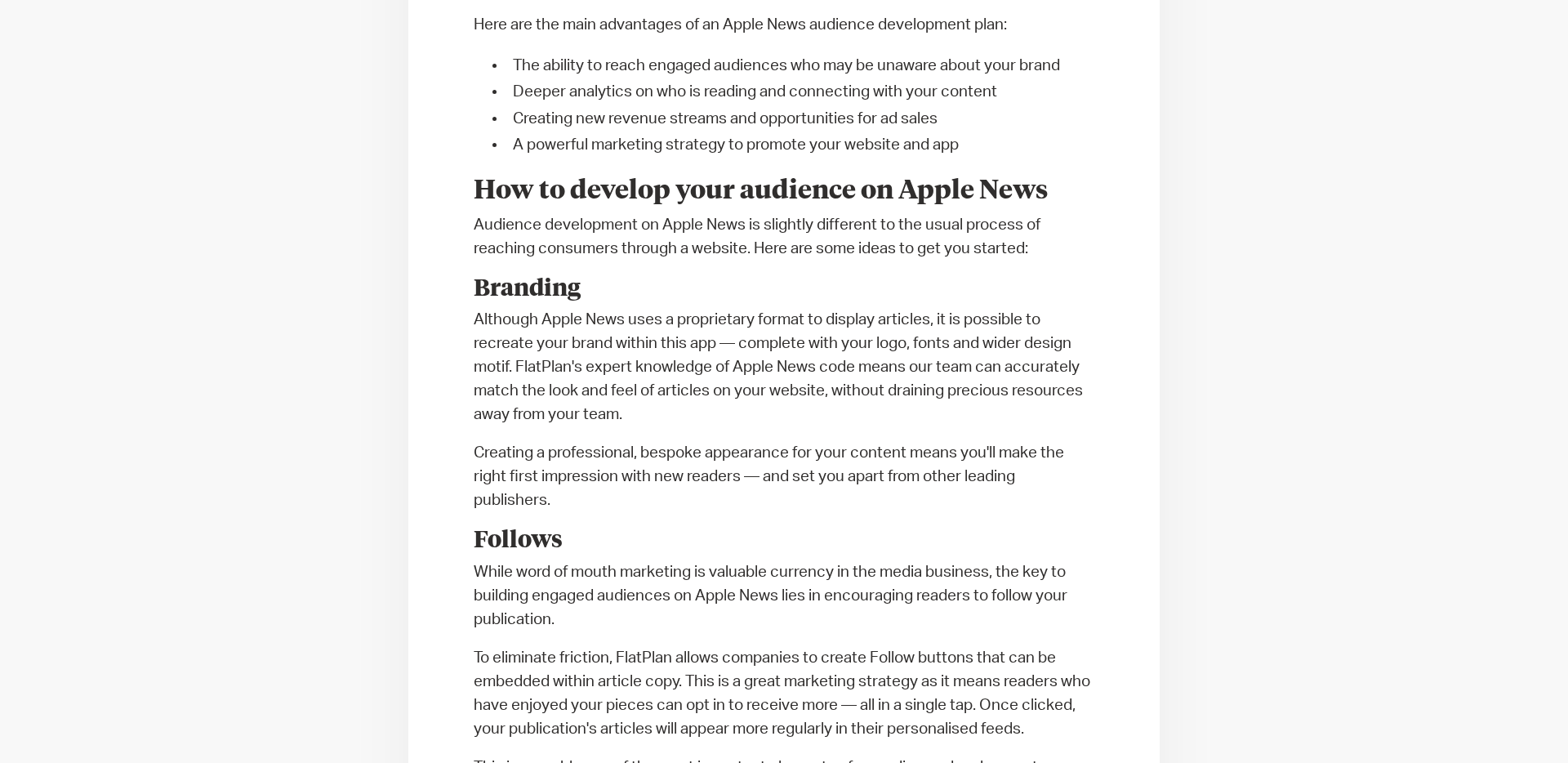
scroll to position [2451, 0]
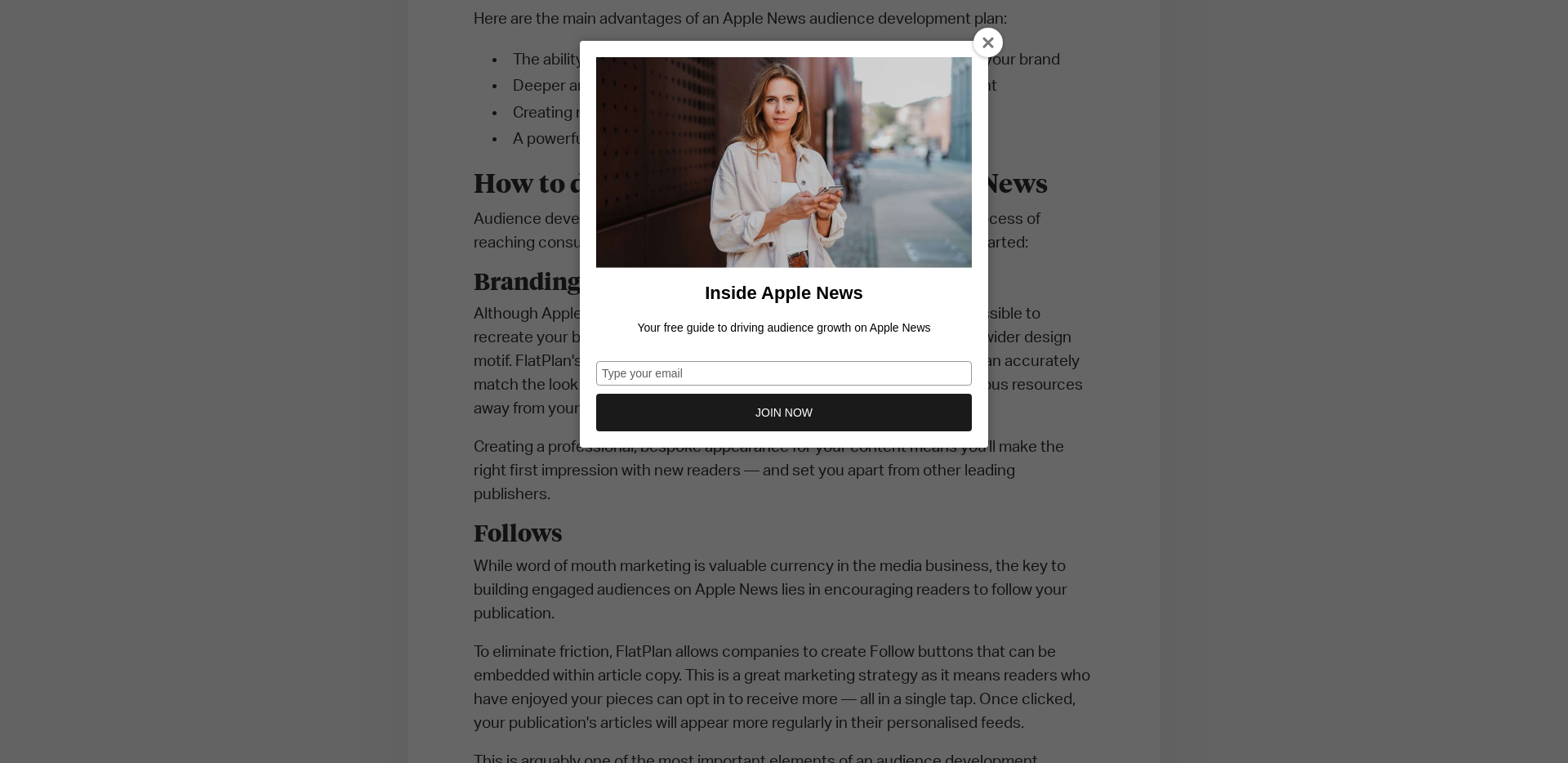
click at [990, 38] on icon at bounding box center [989, 43] width 13 height 13
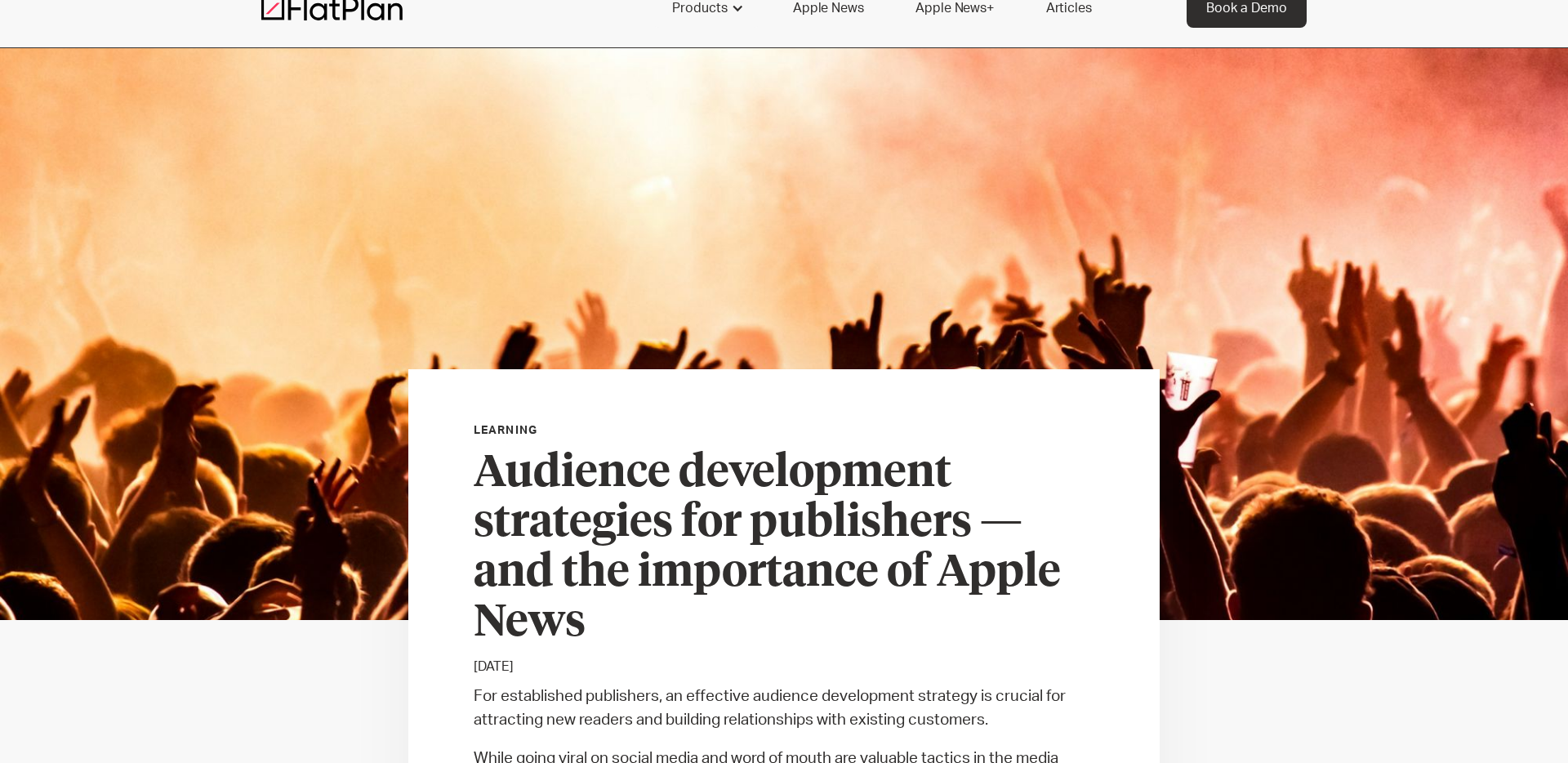
scroll to position [0, 0]
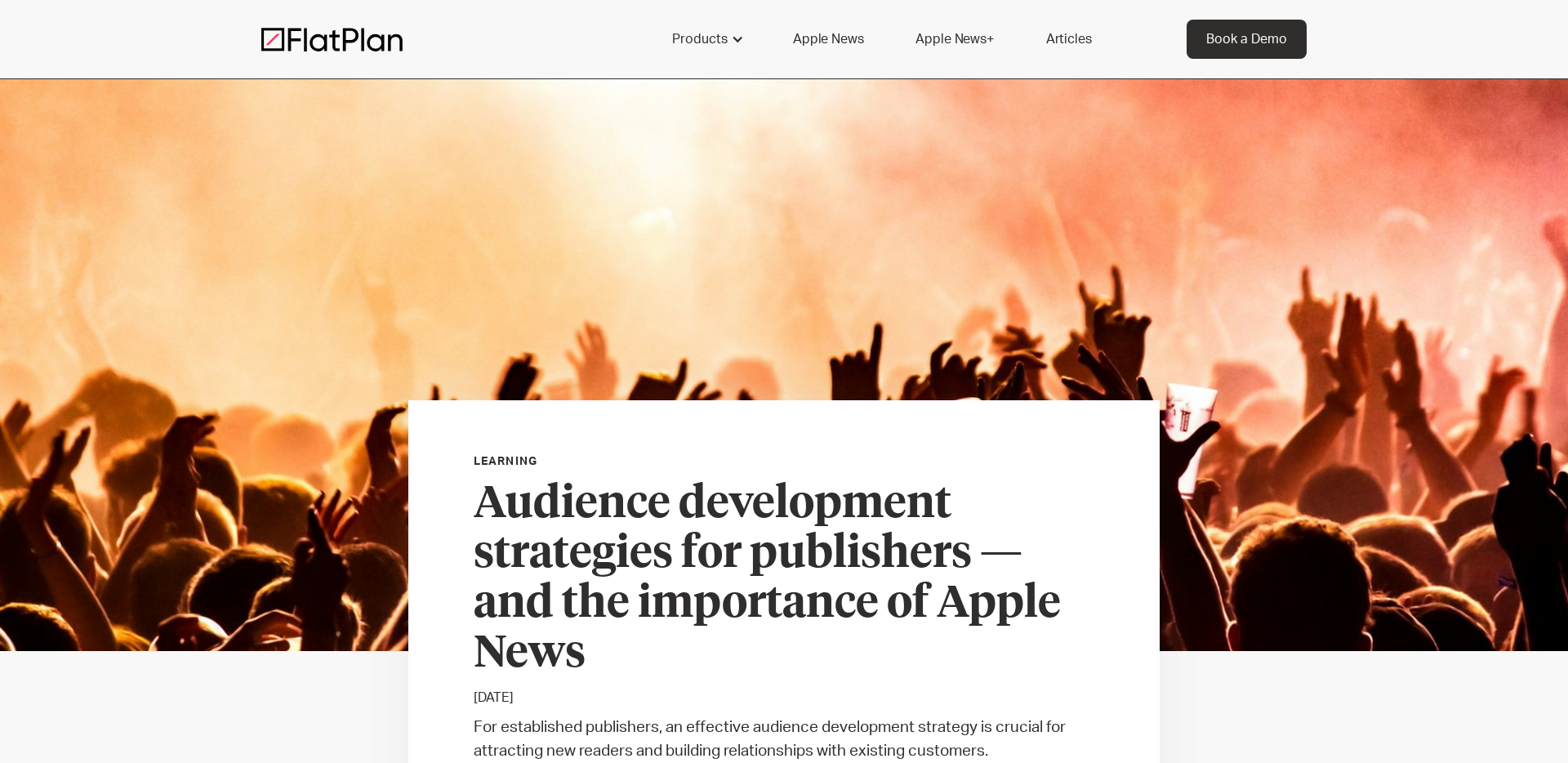
click at [314, 54] on div "Products capabilities No-code delivery Growth drivers Scalability Content guida…" at bounding box center [784, 39] width 1046 height 39
click at [314, 43] on img at bounding box center [331, 40] width 141 height 25
